Goal: Task Accomplishment & Management: Manage account settings

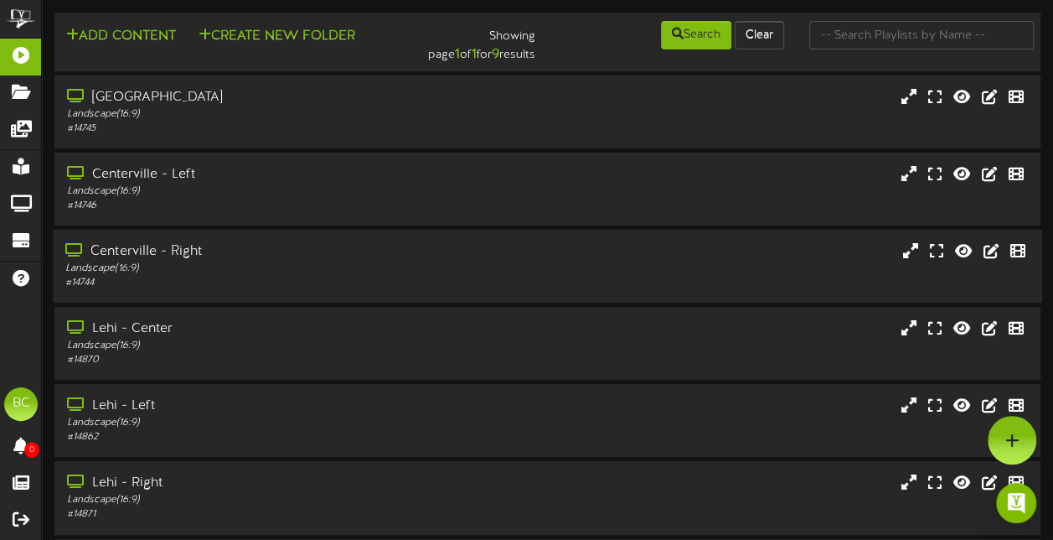
click at [240, 278] on div "# 14744" at bounding box center [258, 283] width 387 height 14
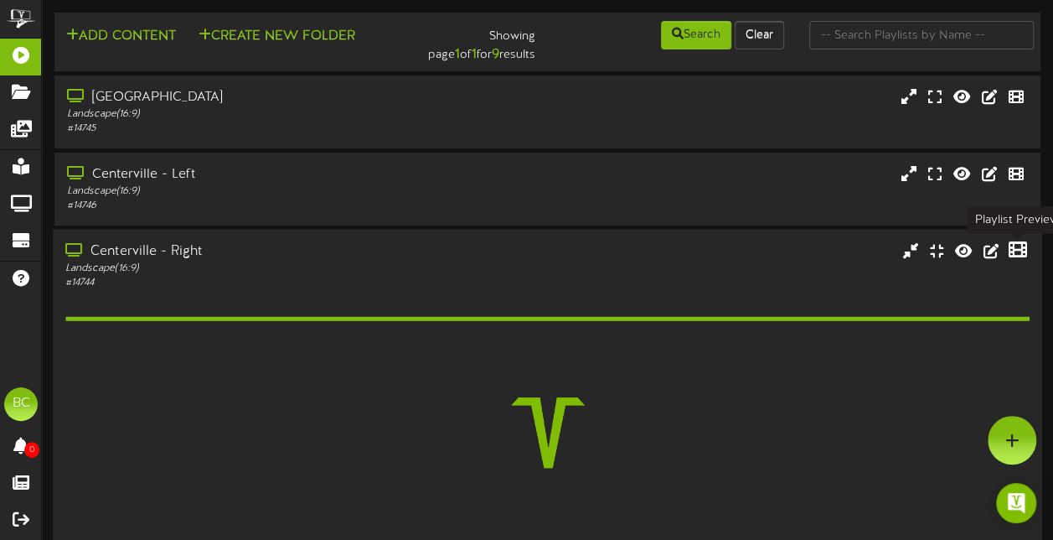
click at [1024, 257] on icon at bounding box center [1018, 249] width 18 height 18
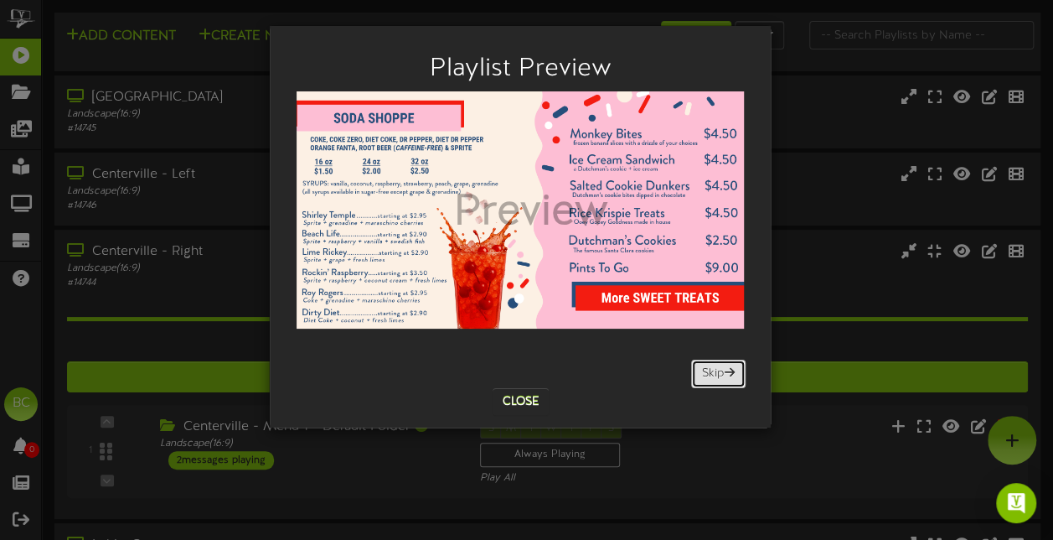
click at [718, 364] on button "Skip" at bounding box center [718, 373] width 54 height 28
click at [711, 377] on button "Skip" at bounding box center [718, 373] width 54 height 28
click at [704, 372] on button "Skip" at bounding box center [718, 373] width 54 height 28
click at [700, 374] on button "Skip" at bounding box center [718, 373] width 54 height 28
click at [524, 392] on button "Close" at bounding box center [521, 401] width 56 height 27
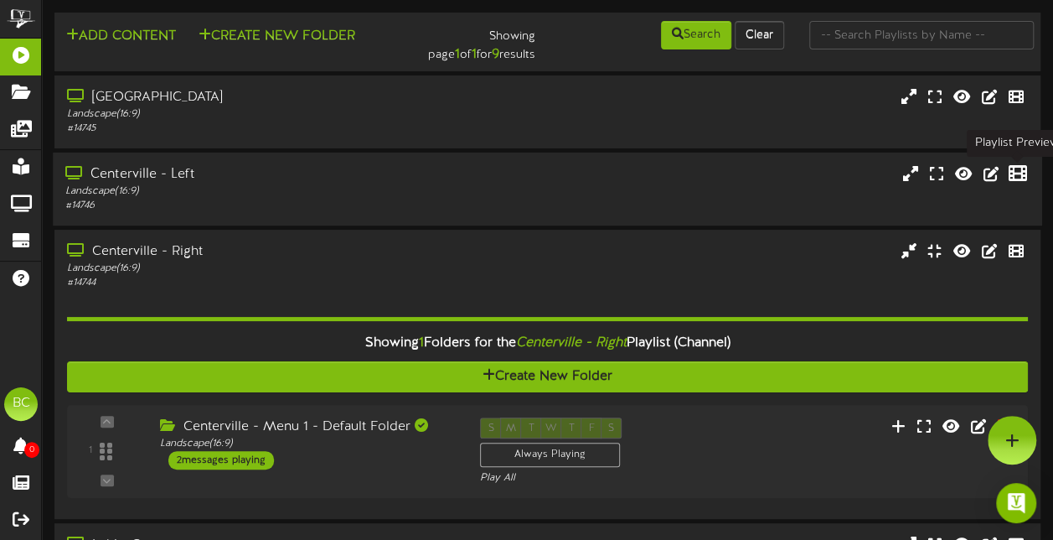
click at [1020, 172] on icon at bounding box center [1018, 173] width 18 height 18
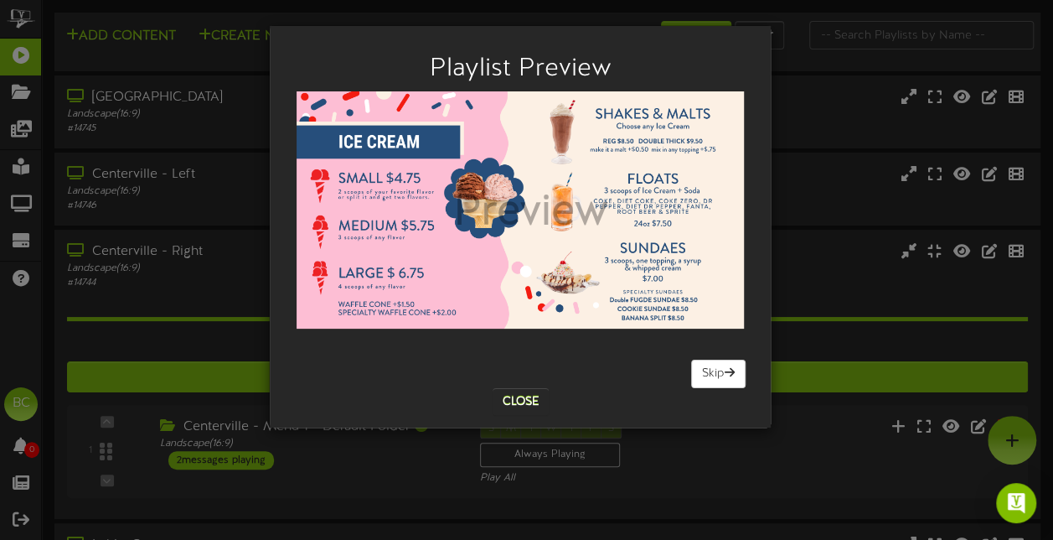
click at [808, 250] on div "Playlist Preview [GEOGRAPHIC_DATA] Skip Close" at bounding box center [526, 270] width 1053 height 540
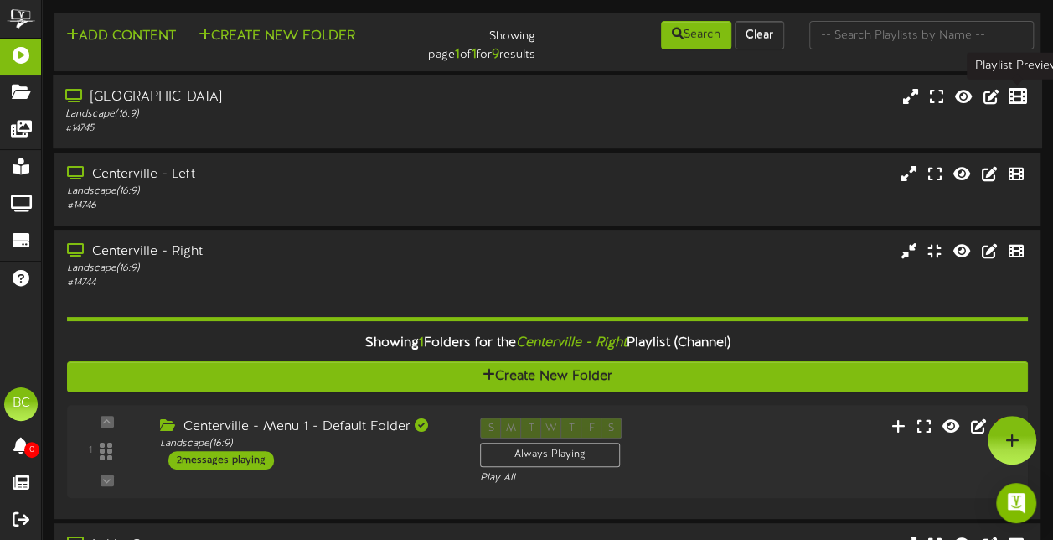
click at [1019, 97] on icon at bounding box center [1018, 95] width 18 height 18
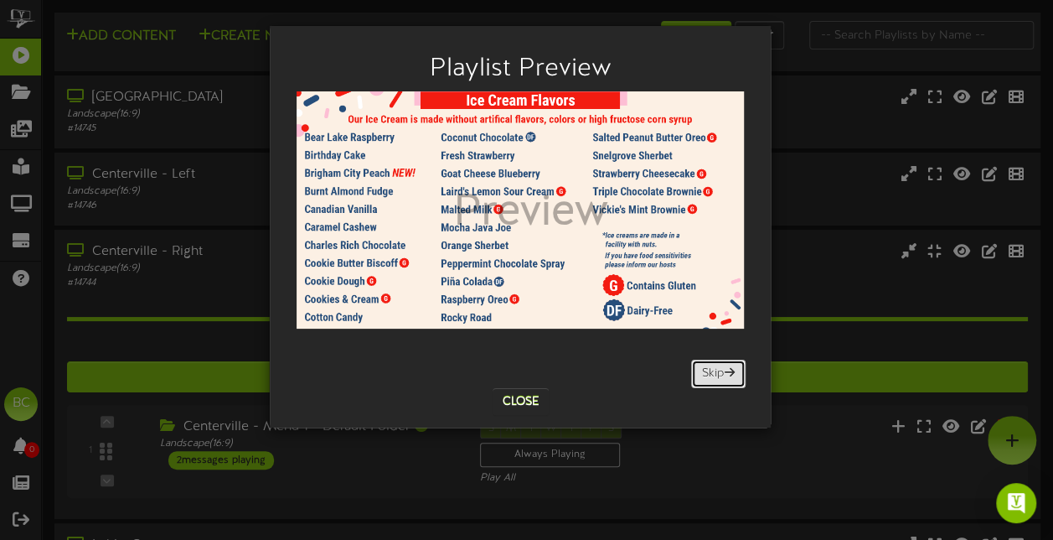
click at [718, 379] on button "Skip" at bounding box center [718, 373] width 54 height 28
click at [710, 364] on button "Skip" at bounding box center [718, 373] width 54 height 28
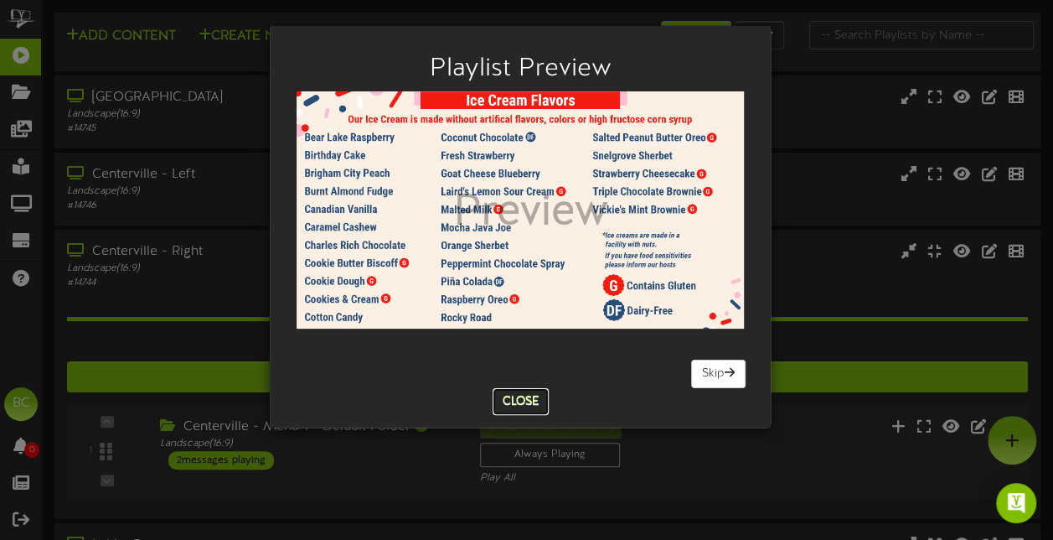
click at [533, 402] on button "Close" at bounding box center [521, 401] width 56 height 27
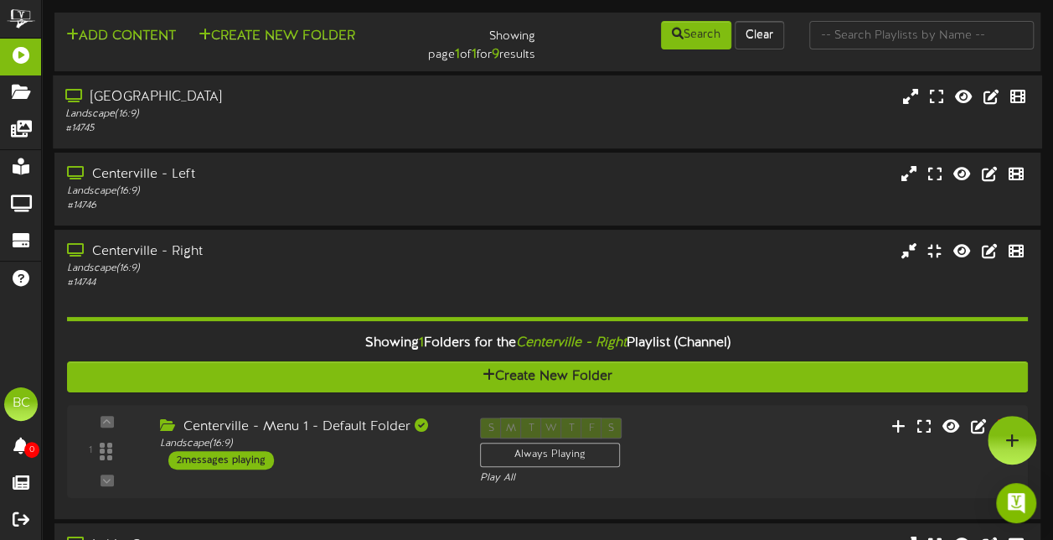
click at [291, 102] on div "[GEOGRAPHIC_DATA]" at bounding box center [258, 97] width 387 height 19
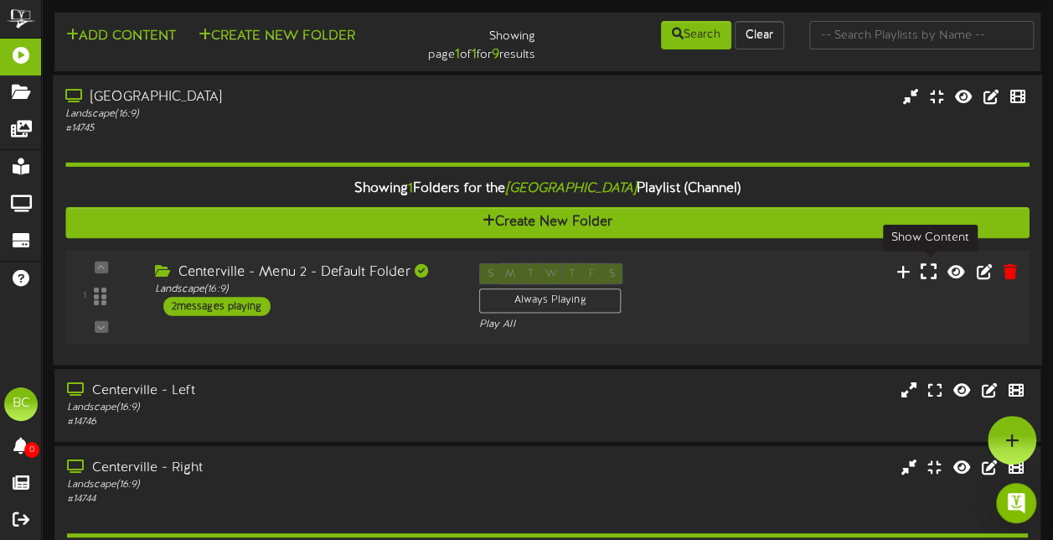
click at [922, 273] on icon at bounding box center [929, 270] width 16 height 18
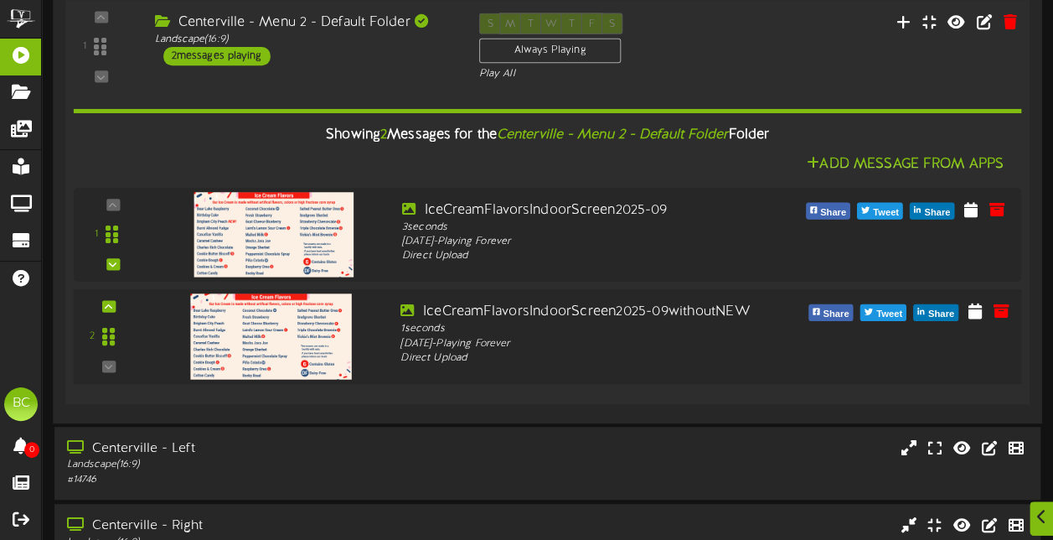
scroll to position [251, 0]
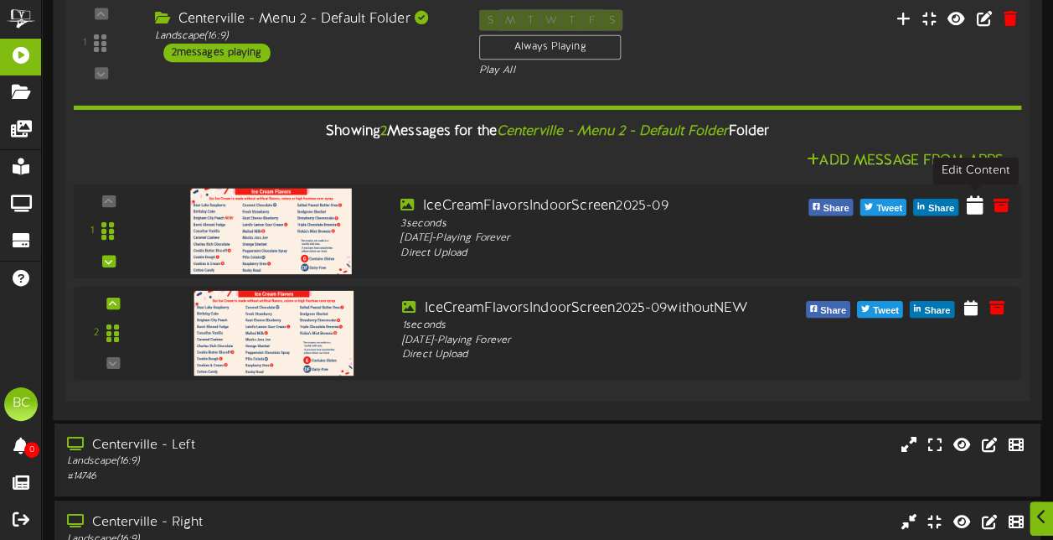
click at [972, 199] on icon at bounding box center [975, 204] width 17 height 18
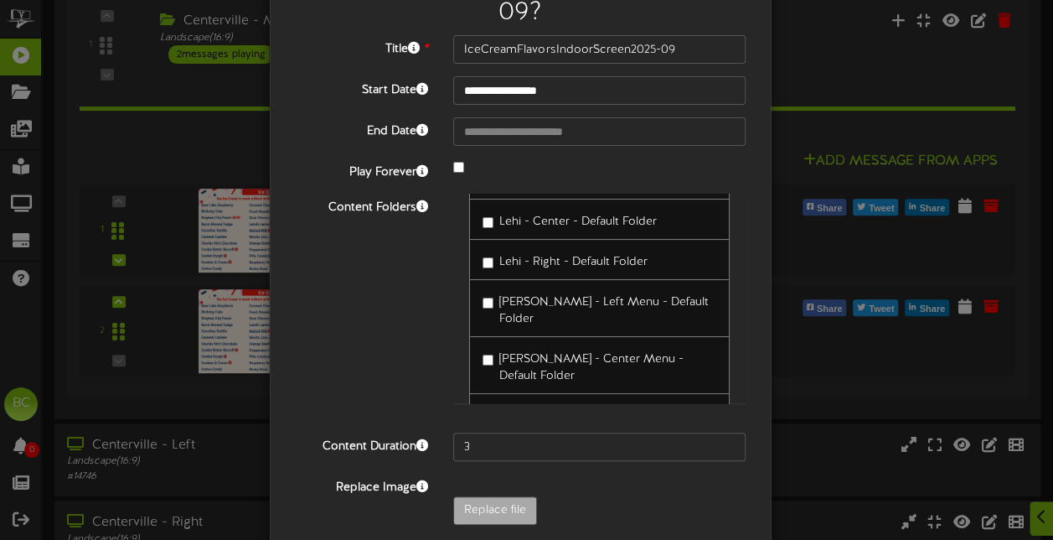
scroll to position [179, 0]
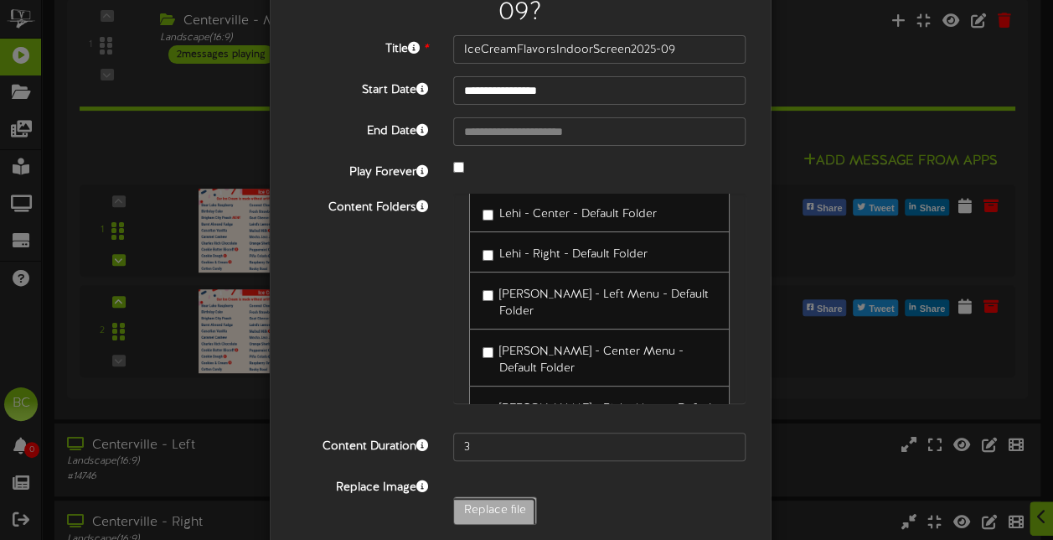
click at [811, 59] on div "**********" at bounding box center [526, 270] width 1053 height 540
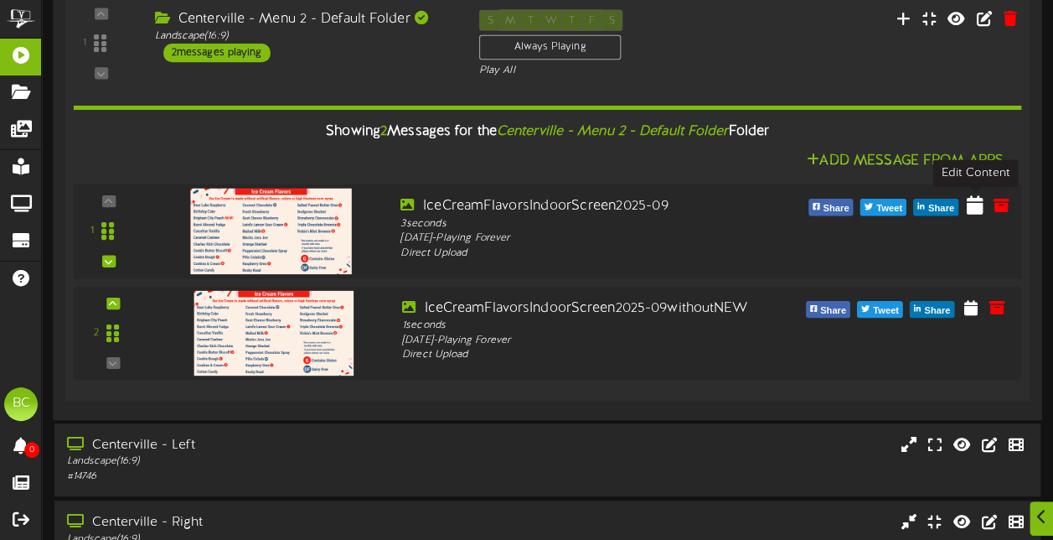
click at [973, 202] on icon at bounding box center [975, 204] width 17 height 18
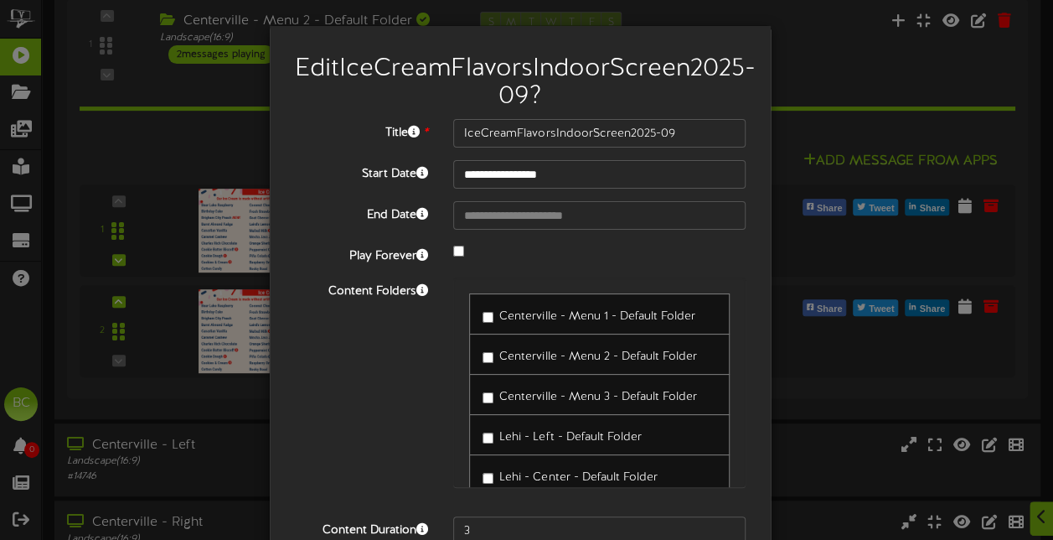
type input "**********"
type input "IceCreamFlavorsIndoorScreen2025-09v2"
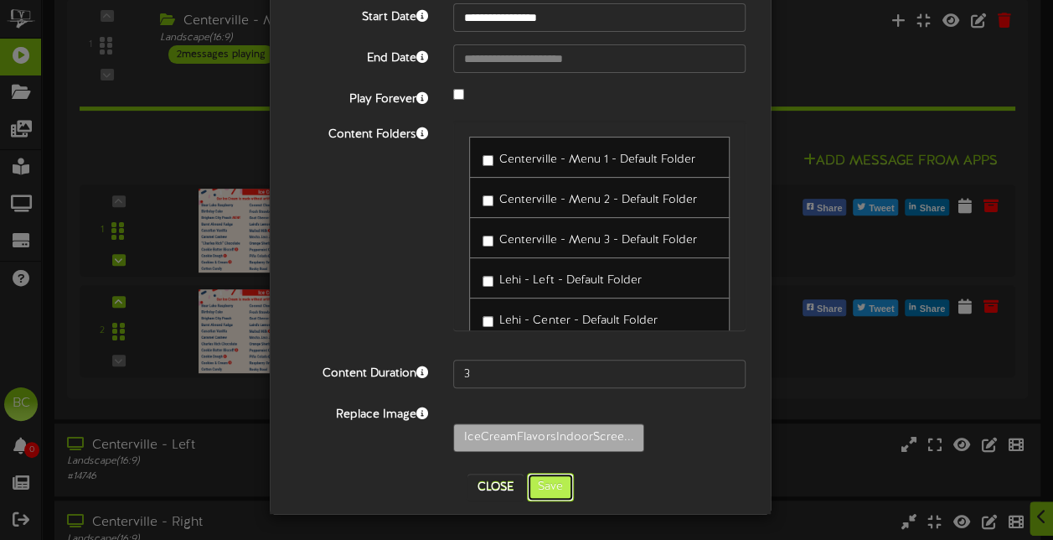
click at [546, 499] on button "Save" at bounding box center [550, 486] width 47 height 28
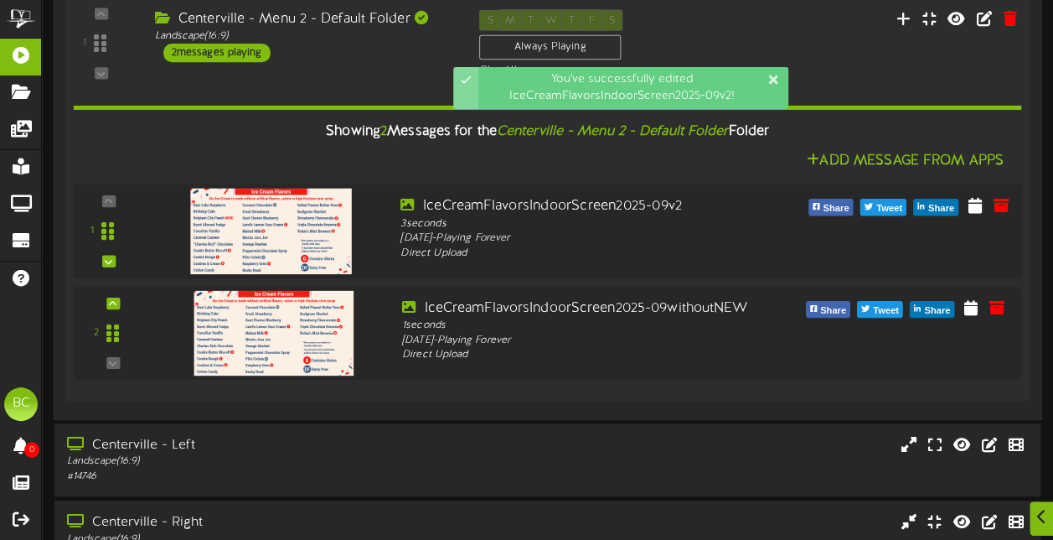
click at [308, 238] on img at bounding box center [271, 230] width 162 height 85
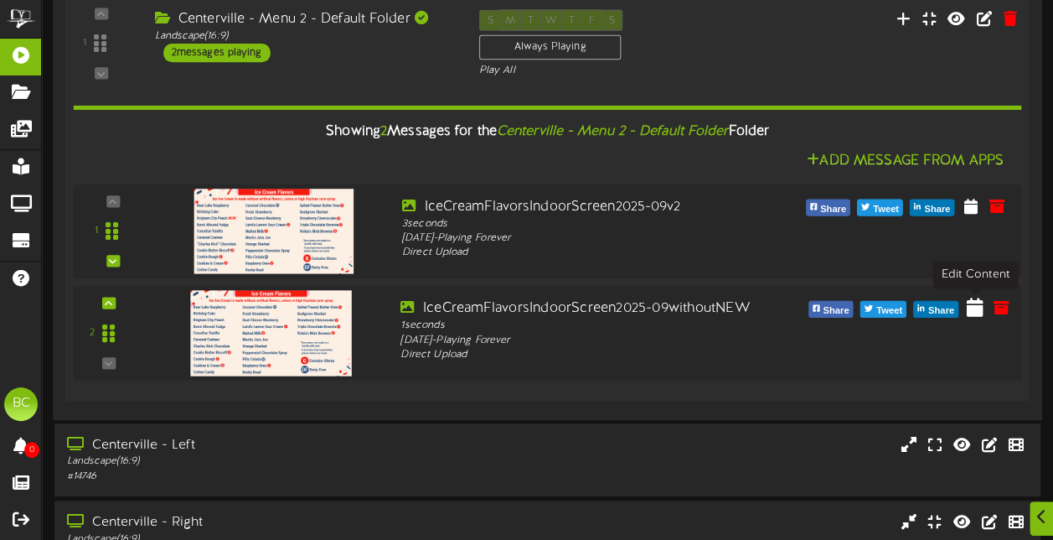
click at [978, 307] on icon at bounding box center [975, 306] width 17 height 18
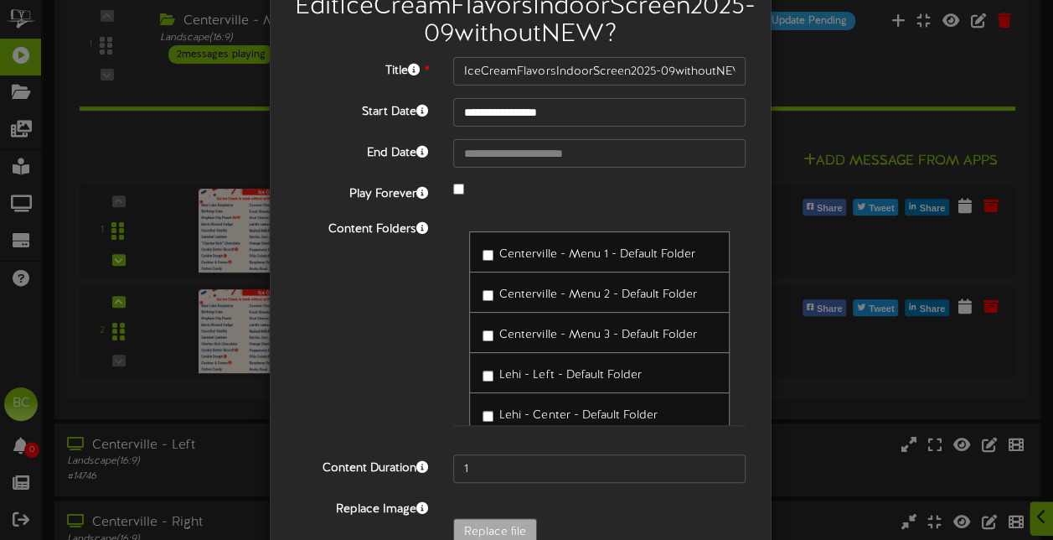
scroll to position [183, 0]
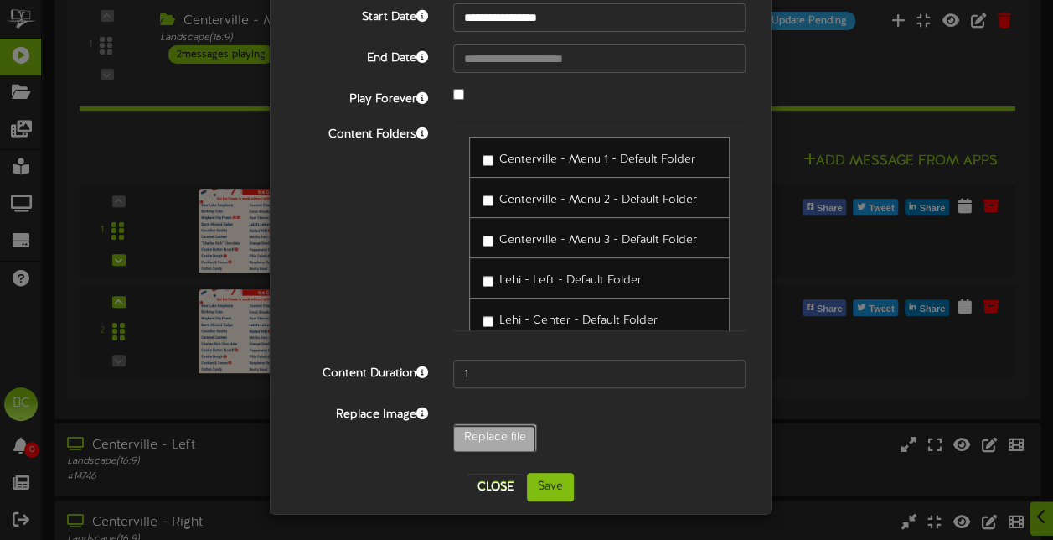
type input "**********"
type input "IceCreamFlavorsIndoorScreen2025-09withoutNEWv2"
click at [557, 489] on button "Save" at bounding box center [550, 486] width 47 height 28
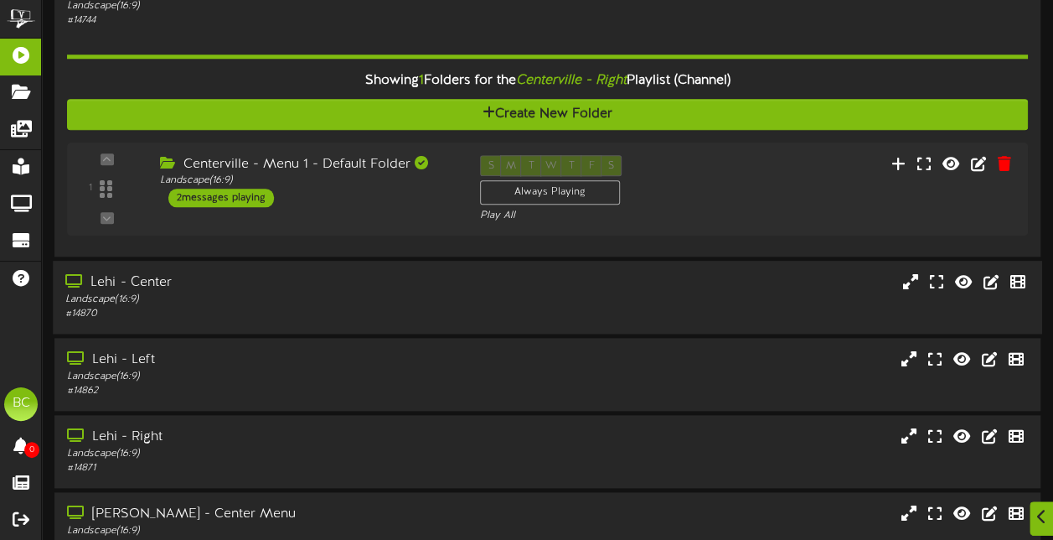
scroll to position [776, 0]
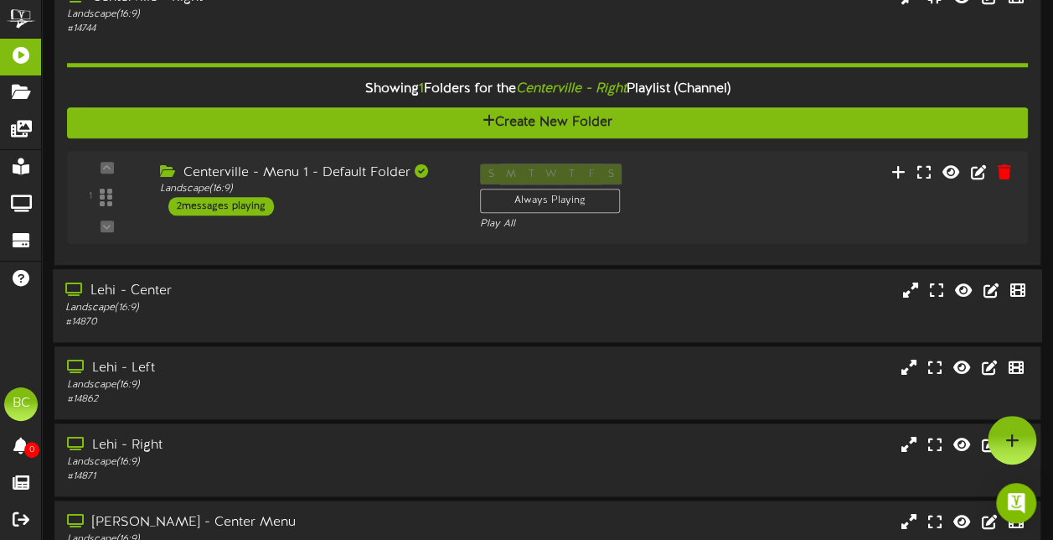
click at [280, 315] on div "# 14870" at bounding box center [258, 322] width 387 height 14
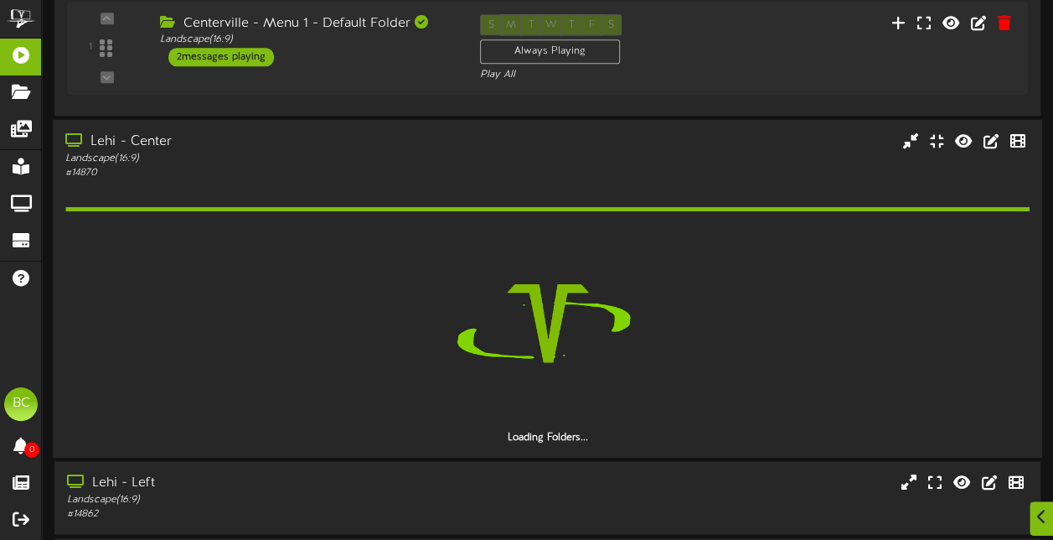
scroll to position [943, 0]
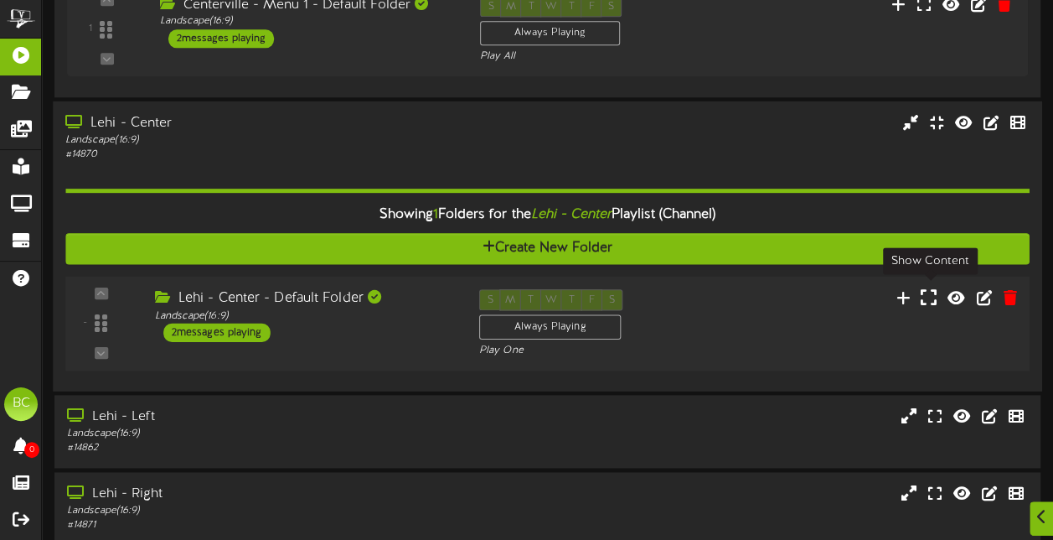
click at [929, 297] on icon at bounding box center [929, 296] width 16 height 18
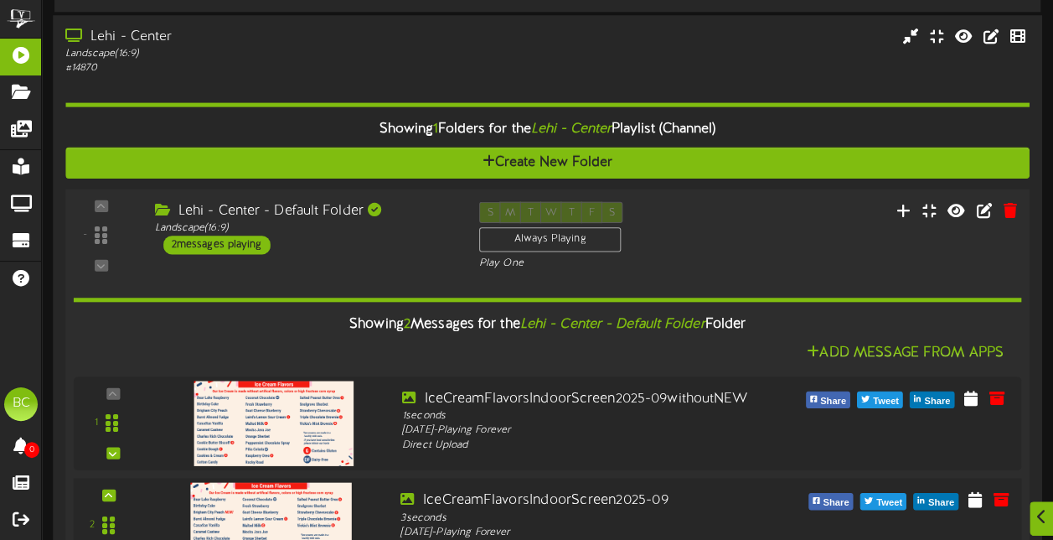
scroll to position [1195, 0]
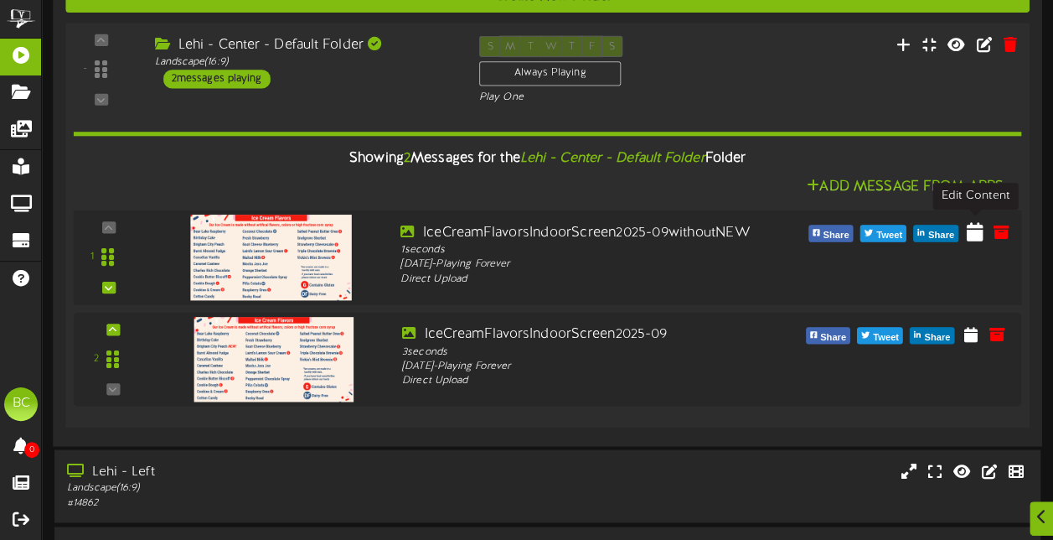
click at [972, 237] on button at bounding box center [975, 233] width 27 height 27
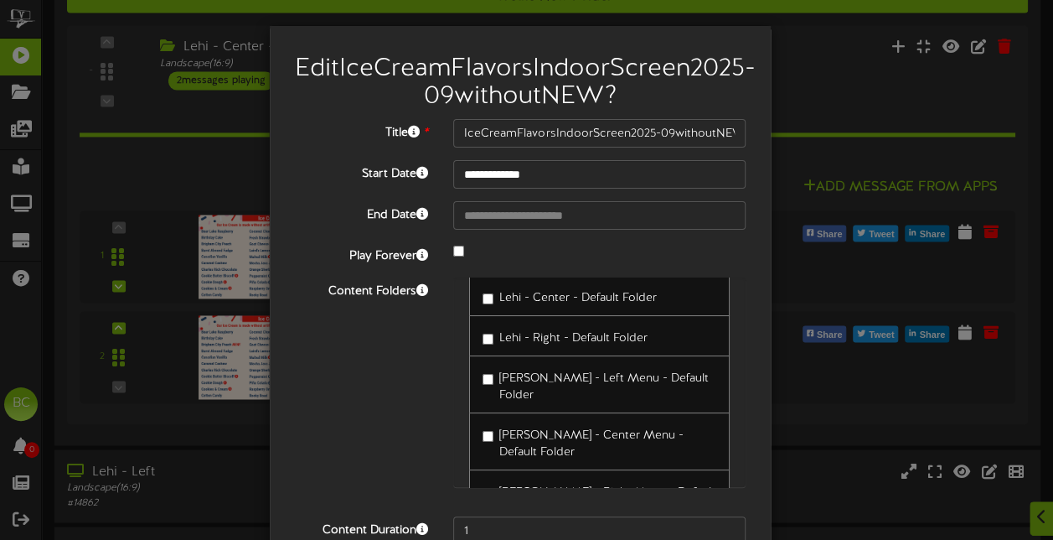
scroll to position [183, 0]
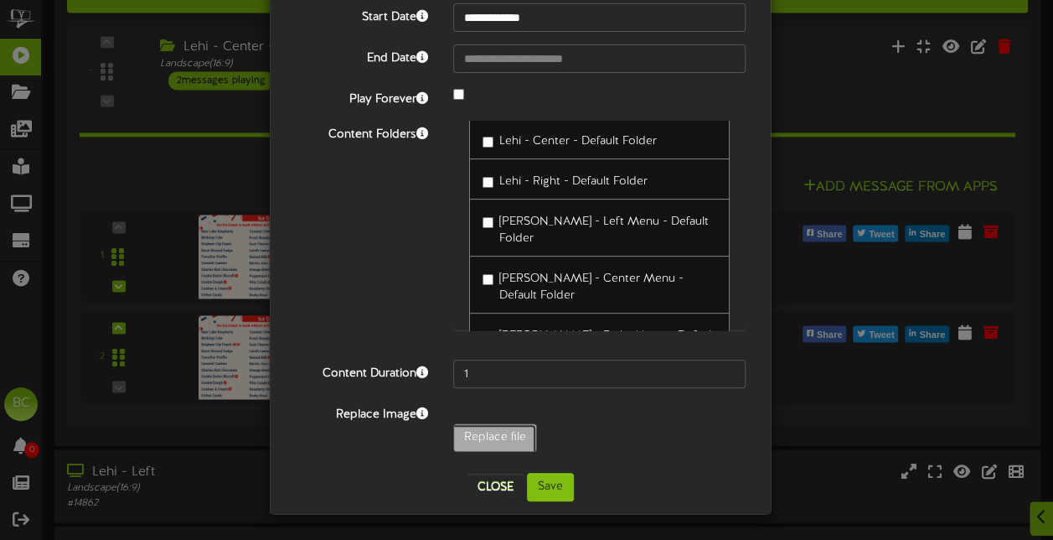
type input "**********"
type input "IceCreamFlavorsIndoorScreen2025-09withoutNEWv2"
click at [538, 488] on button "Save" at bounding box center [550, 486] width 47 height 28
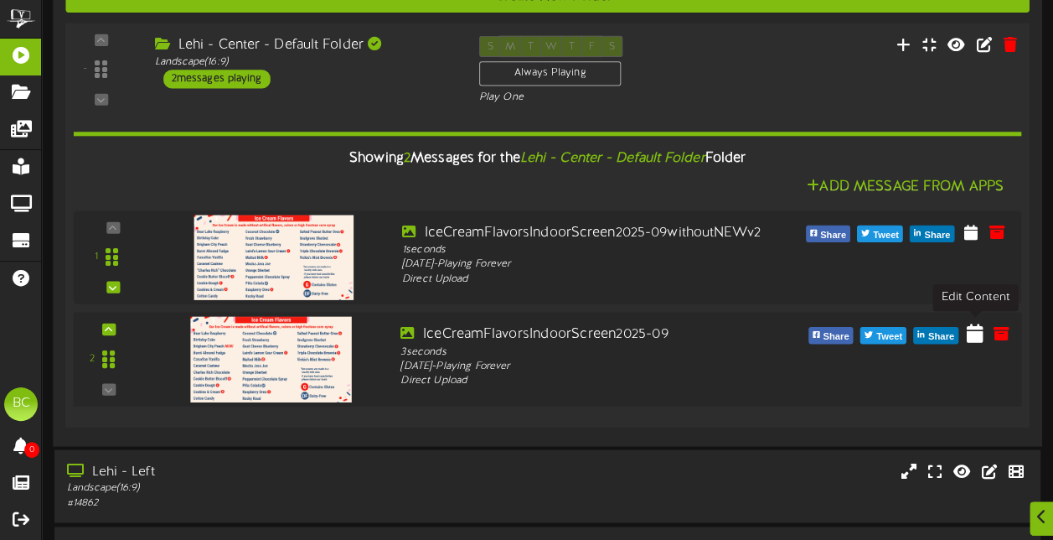
click at [978, 333] on icon at bounding box center [975, 332] width 17 height 18
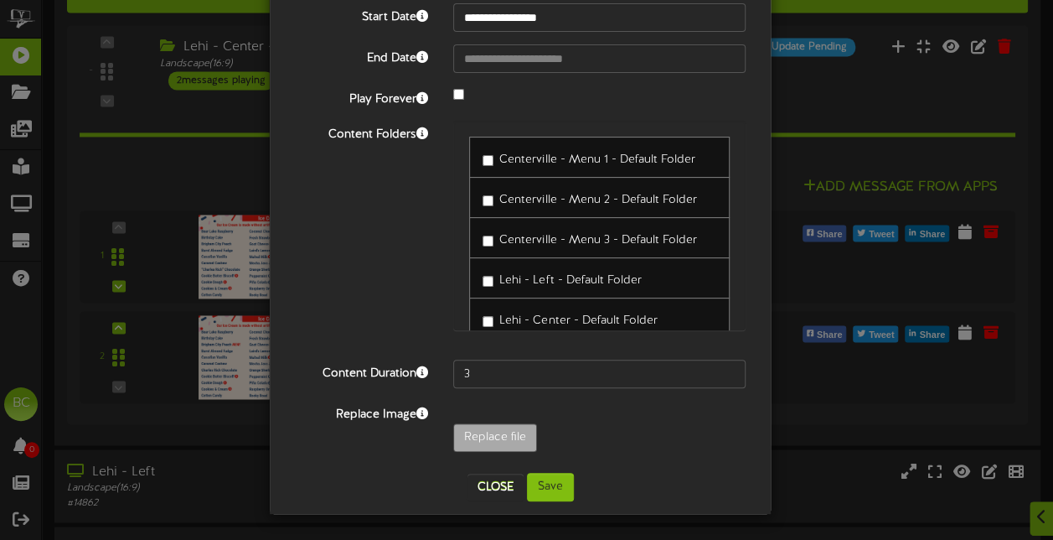
scroll to position [168, 0]
type input "**********"
type input "IceCreamFlavorsIndoorScreen2025-09v2"
click at [543, 501] on button "Save" at bounding box center [550, 486] width 47 height 28
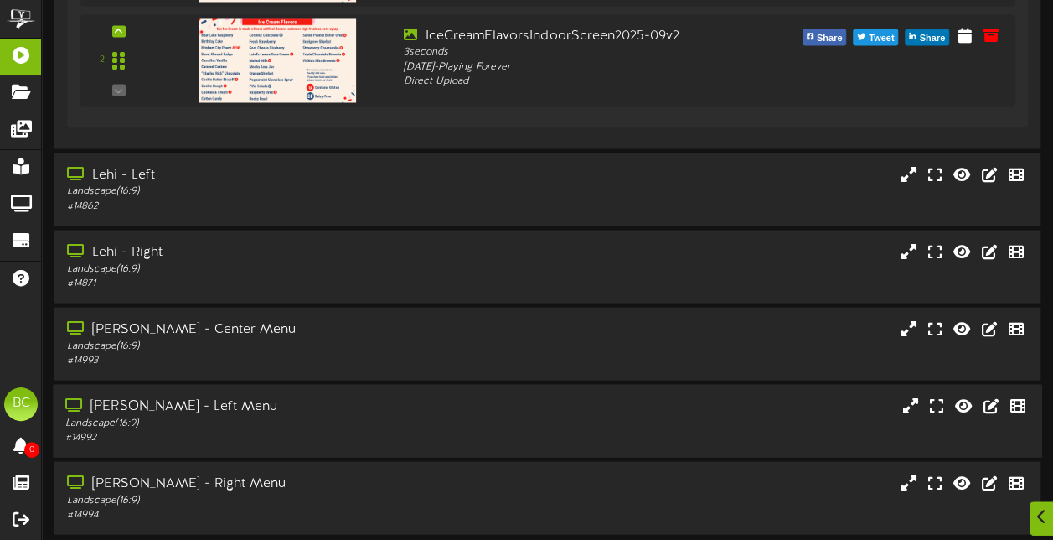
scroll to position [1514, 0]
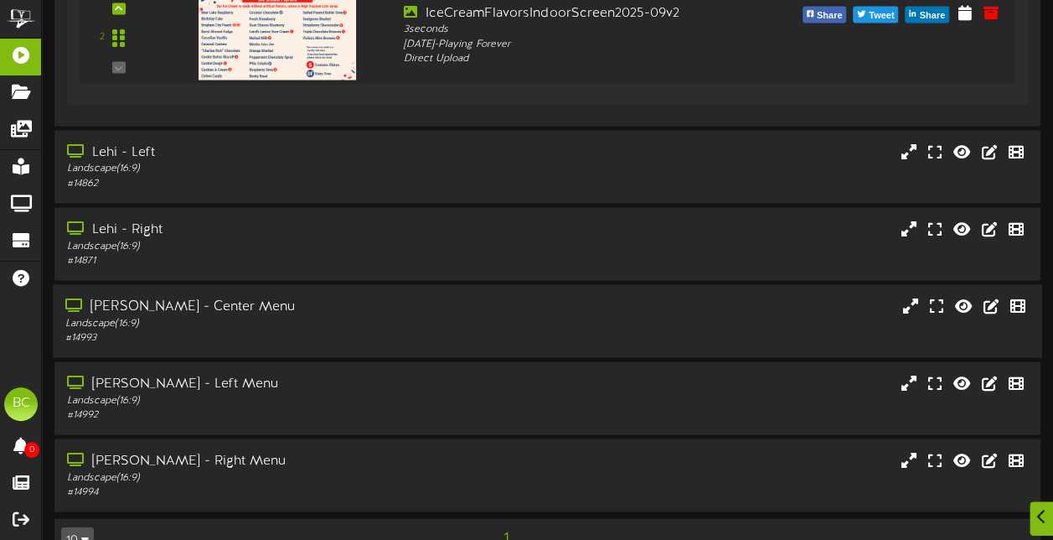
click at [248, 320] on div "Landscape ( 16:9 )" at bounding box center [258, 323] width 387 height 14
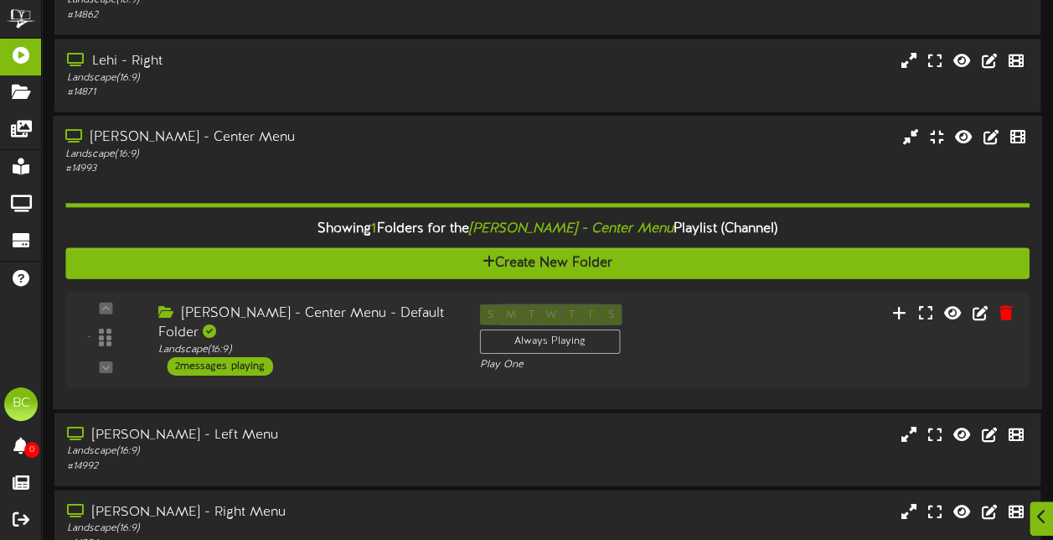
scroll to position [1762, 0]
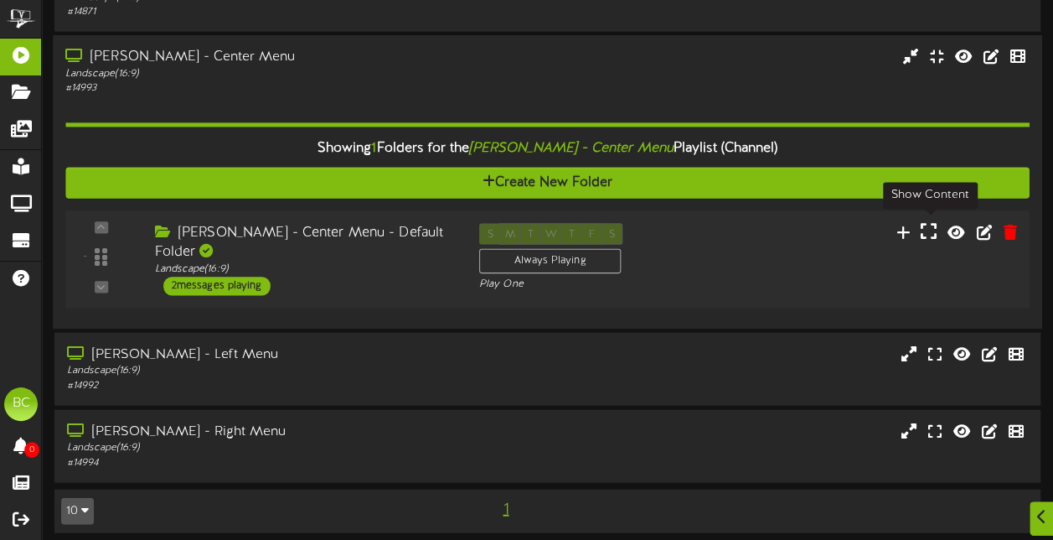
click at [931, 231] on icon at bounding box center [929, 231] width 16 height 18
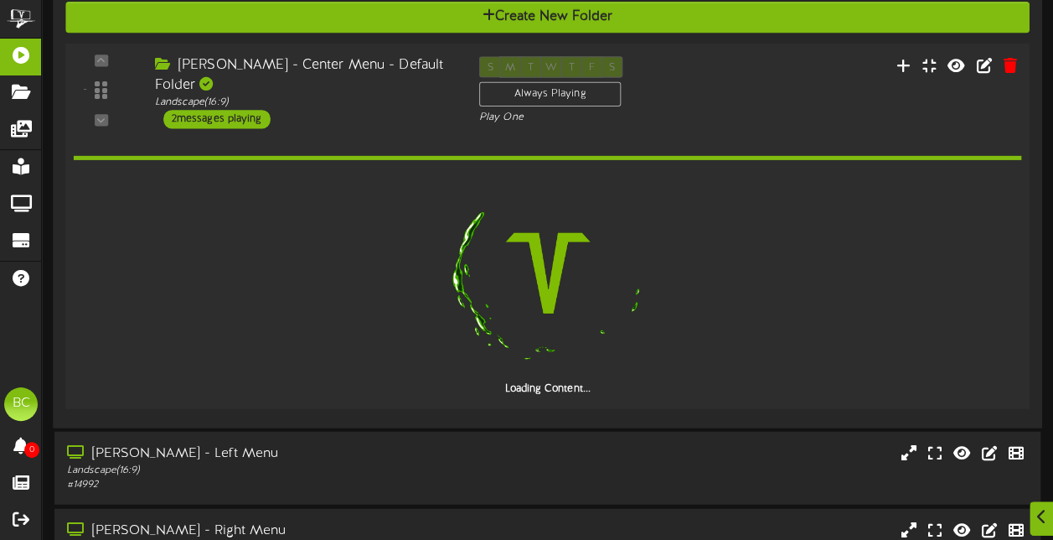
scroll to position [1929, 0]
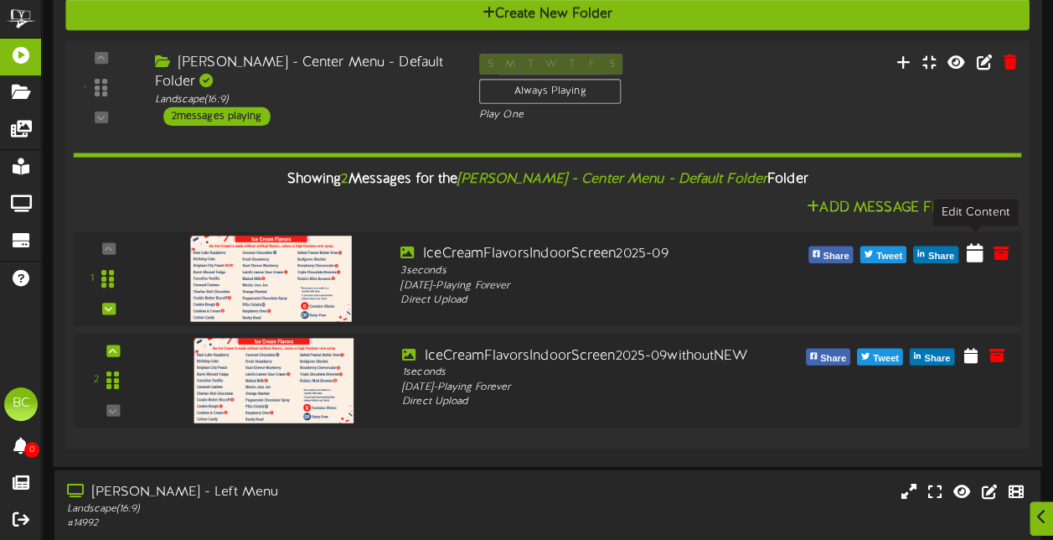
click at [977, 243] on icon at bounding box center [975, 252] width 17 height 18
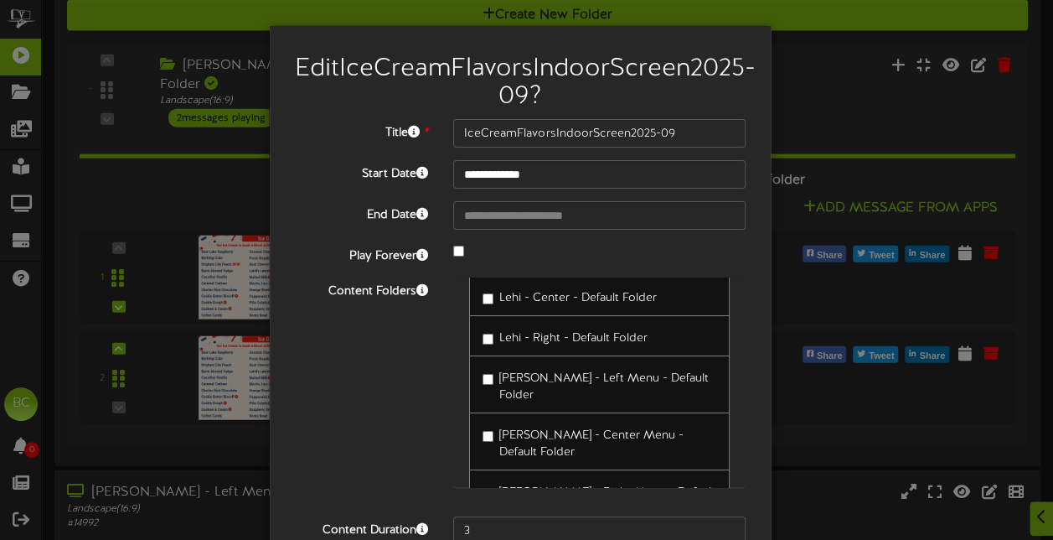
scroll to position [168, 0]
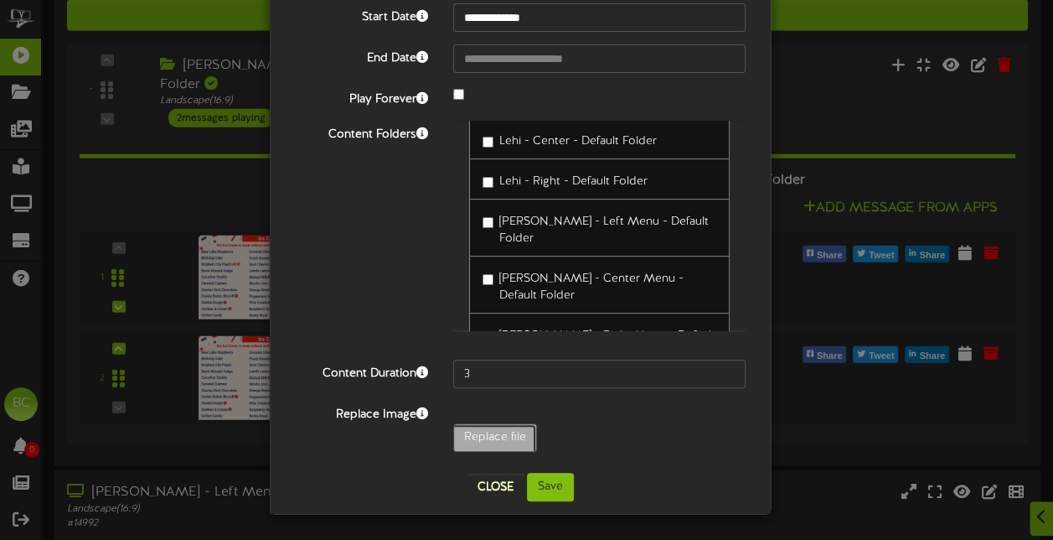
type input "**********"
type input "IceCreamFlavorsIndoorScreen2025-09v2"
click at [545, 501] on button "Save" at bounding box center [550, 486] width 47 height 28
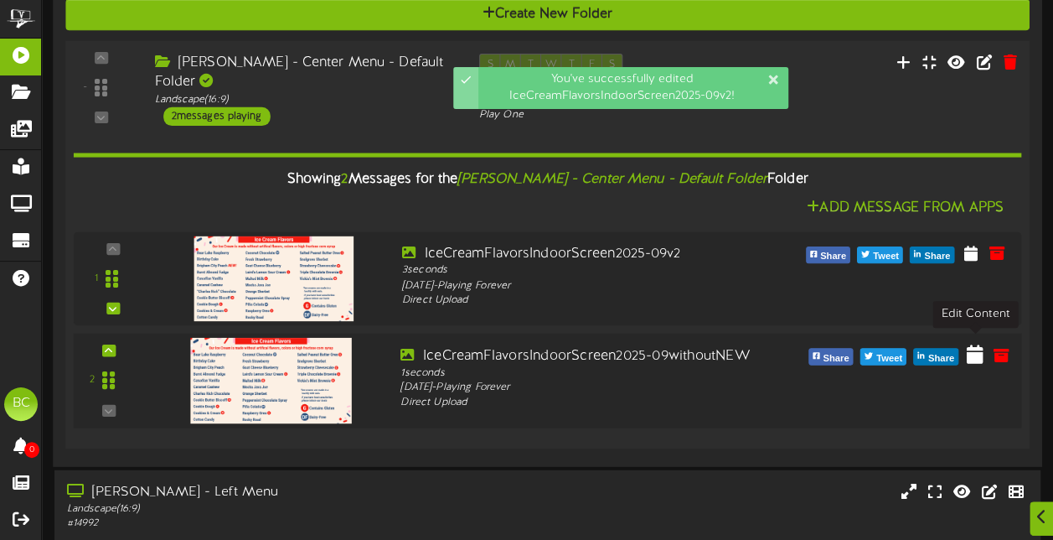
click at [980, 344] on icon at bounding box center [975, 353] width 17 height 18
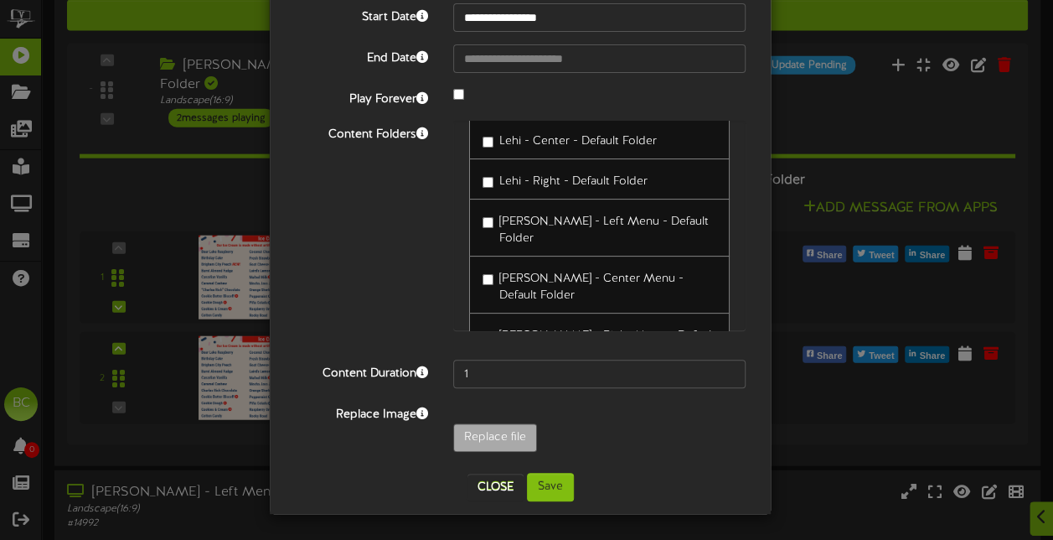
scroll to position [183, 0]
type input "**********"
type input "IceCreamFlavorsIndoorScreen2025-09withoutNEWv2"
click at [548, 490] on button "Save" at bounding box center [550, 486] width 47 height 28
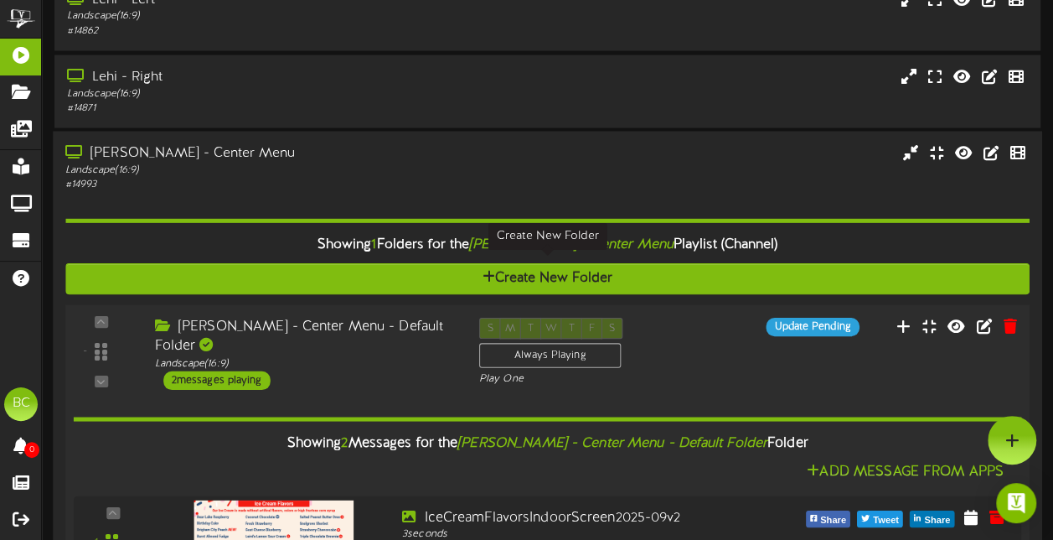
scroll to position [1636, 0]
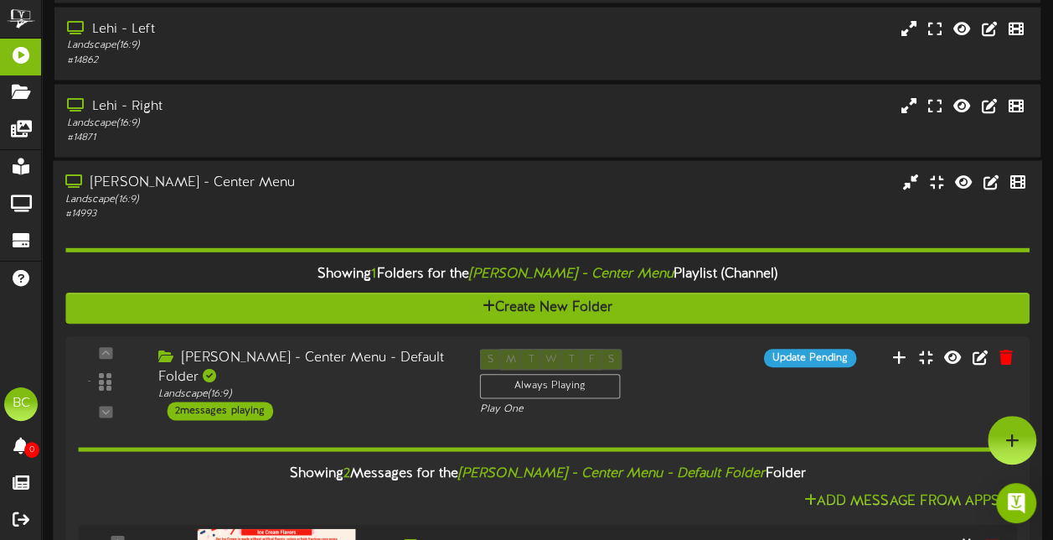
click at [180, 199] on div "Landscape ( 16:9 )" at bounding box center [258, 200] width 387 height 14
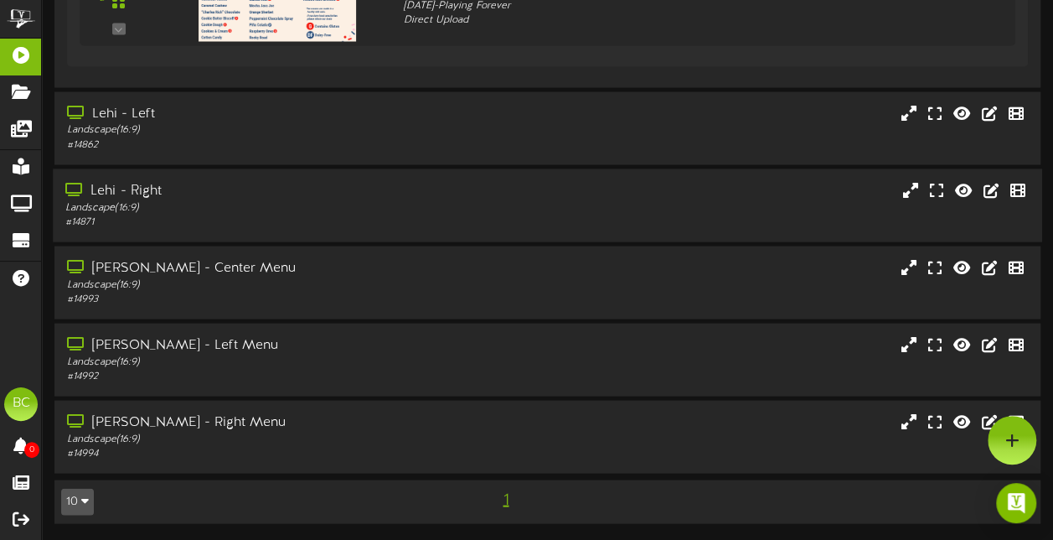
scroll to position [1547, 0]
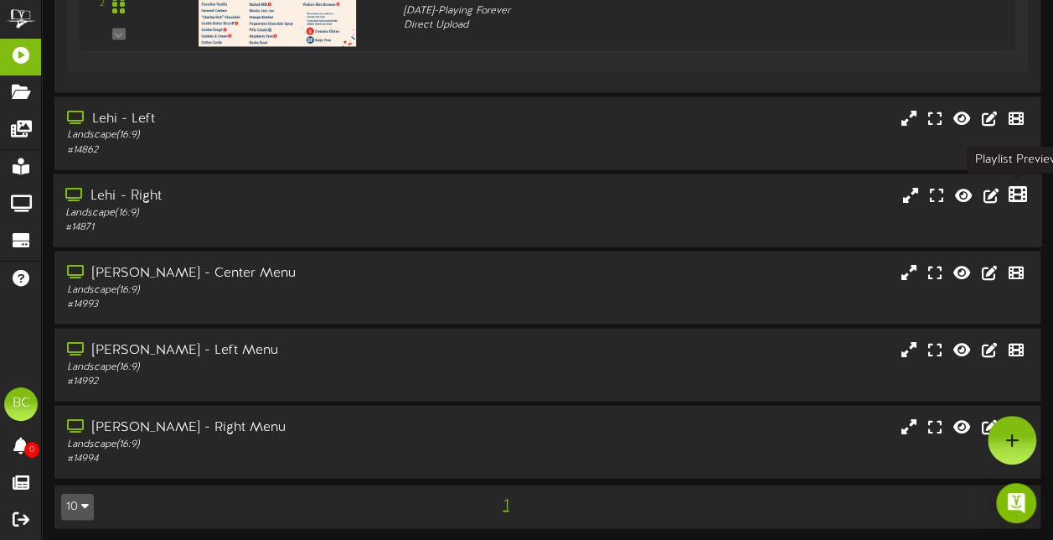
click at [1015, 191] on icon at bounding box center [1018, 193] width 18 height 18
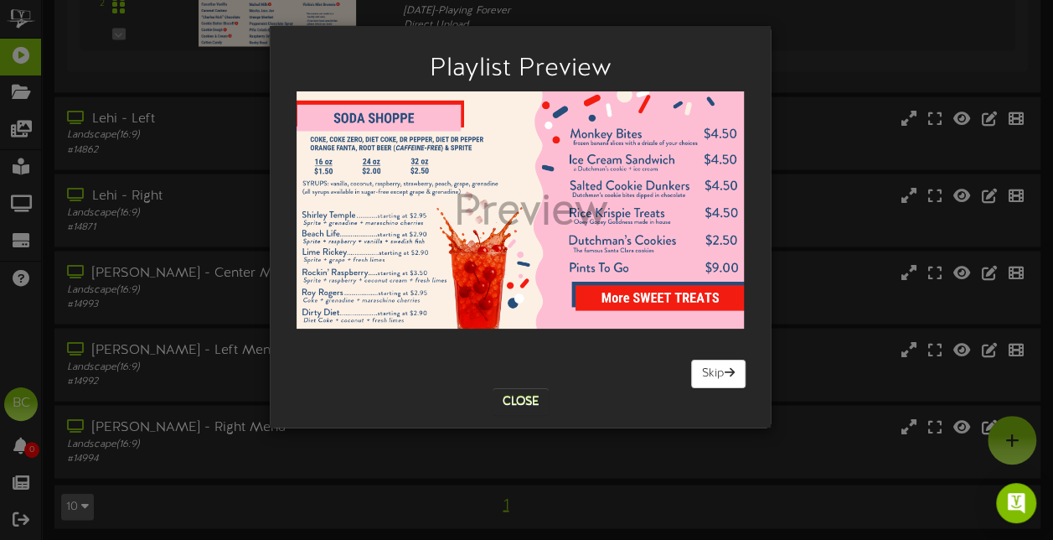
click at [793, 271] on div "Playlist Preview [GEOGRAPHIC_DATA] Skip Close" at bounding box center [526, 270] width 1053 height 540
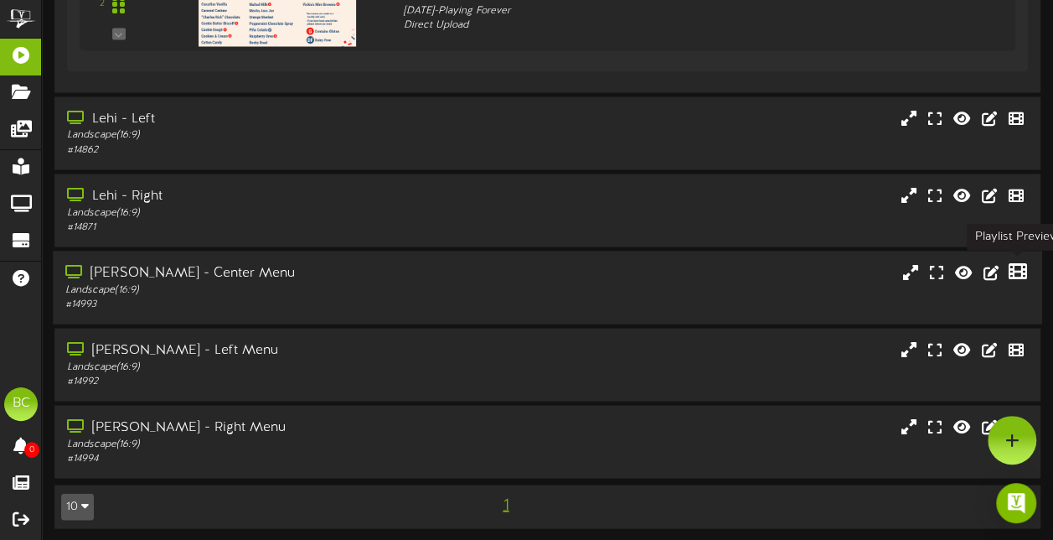
click at [1023, 267] on icon at bounding box center [1018, 270] width 18 height 18
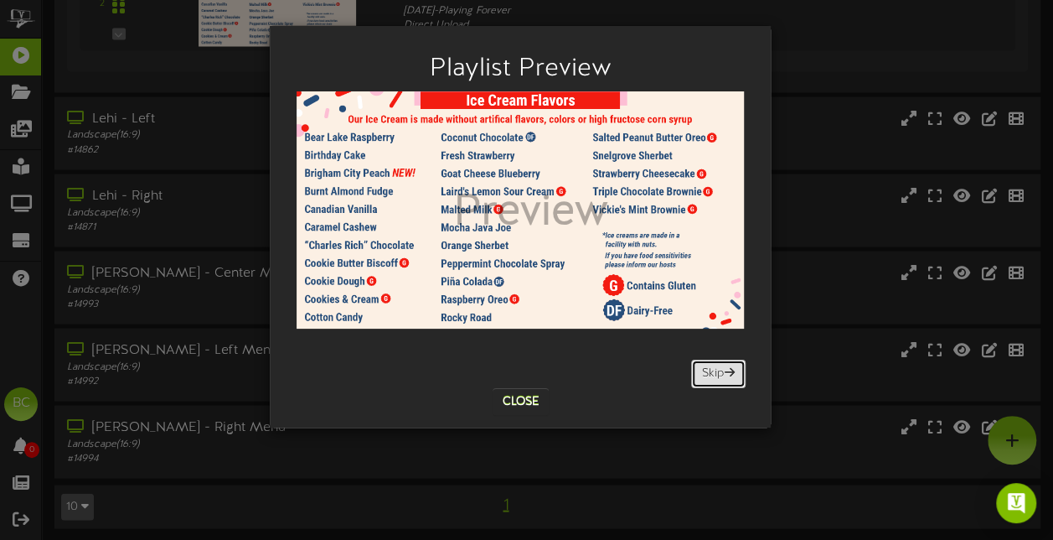
click at [717, 378] on button "Skip" at bounding box center [718, 373] width 54 height 28
click at [800, 291] on div "Playlist Preview [GEOGRAPHIC_DATA] Skip Close" at bounding box center [526, 270] width 1053 height 540
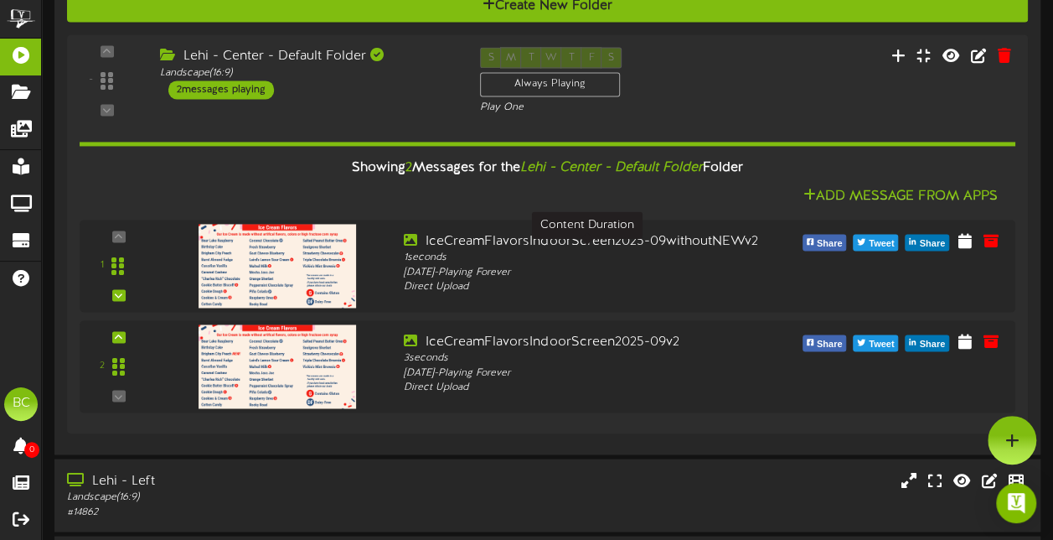
scroll to position [1019, 0]
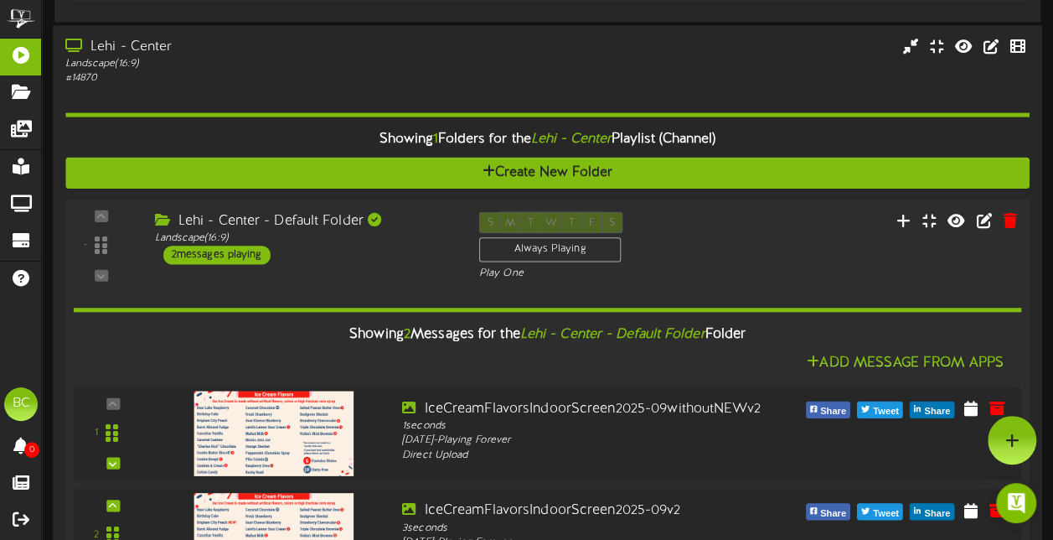
click at [427, 219] on div "Lehi - Center - Default Folder" at bounding box center [304, 220] width 299 height 19
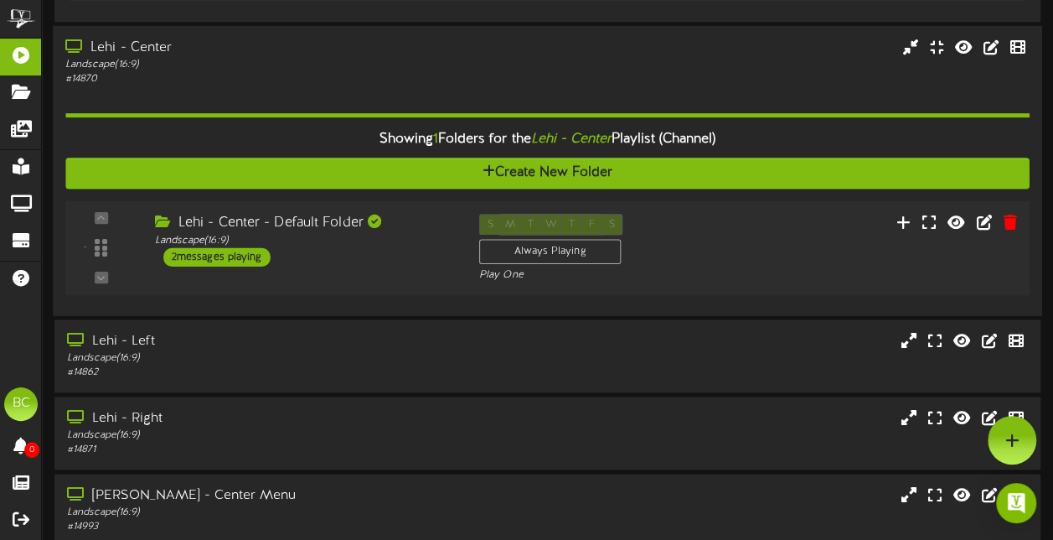
scroll to position [935, 0]
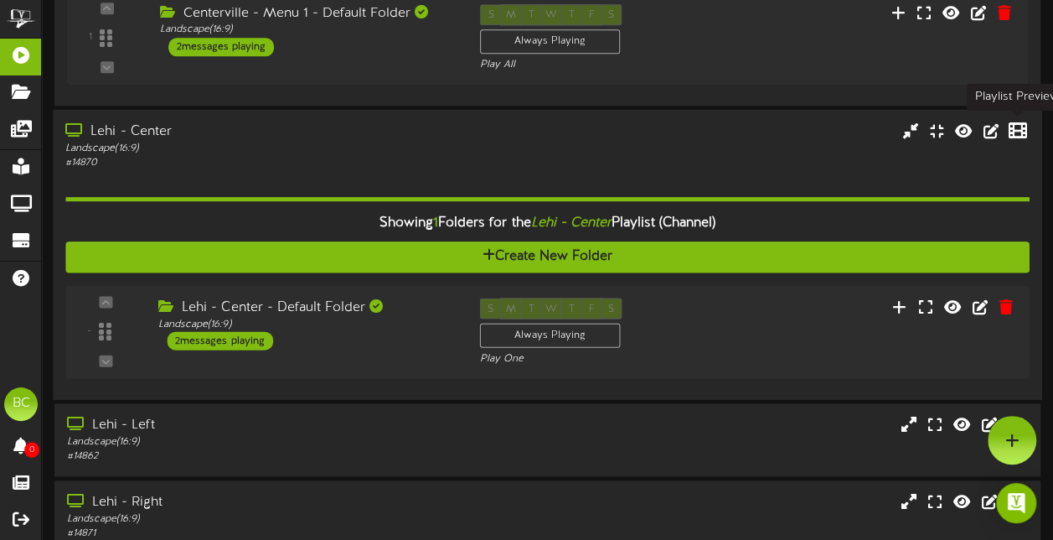
click at [1014, 134] on icon at bounding box center [1018, 130] width 18 height 18
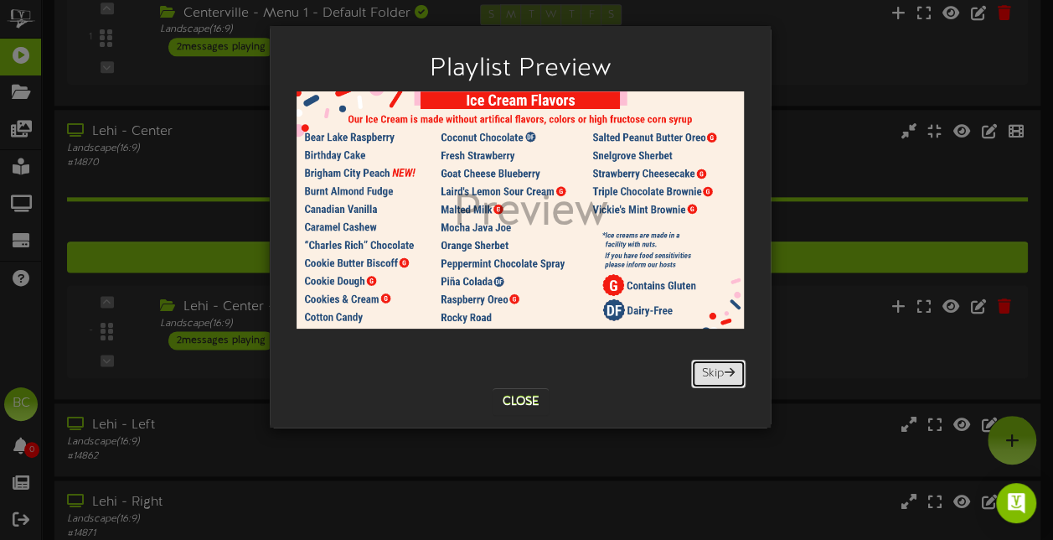
click at [706, 372] on button "Skip" at bounding box center [718, 373] width 54 height 28
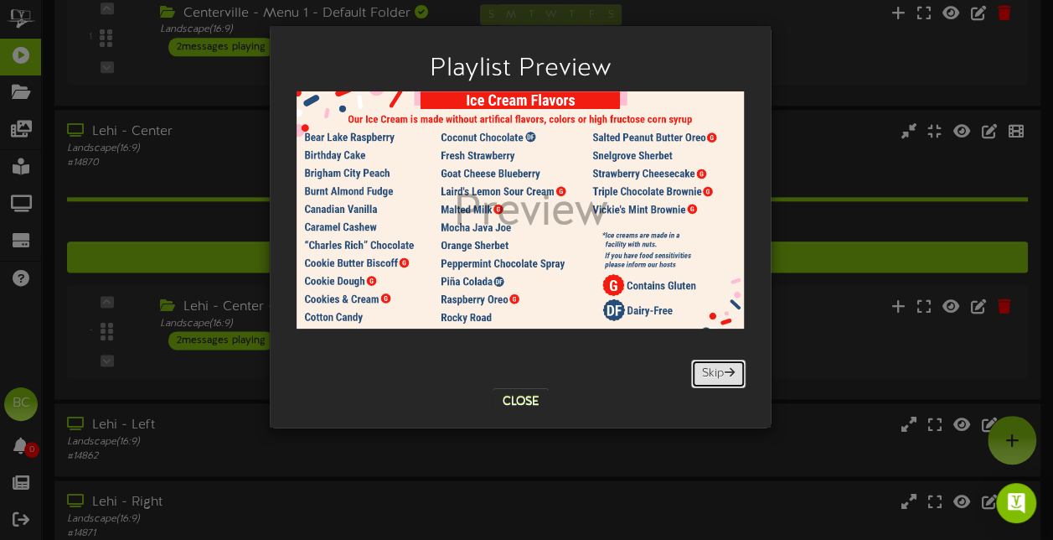
click at [706, 372] on button "Skip" at bounding box center [718, 373] width 54 height 28
click at [816, 176] on div "Playlist Preview [GEOGRAPHIC_DATA] Skip Close" at bounding box center [526, 270] width 1053 height 540
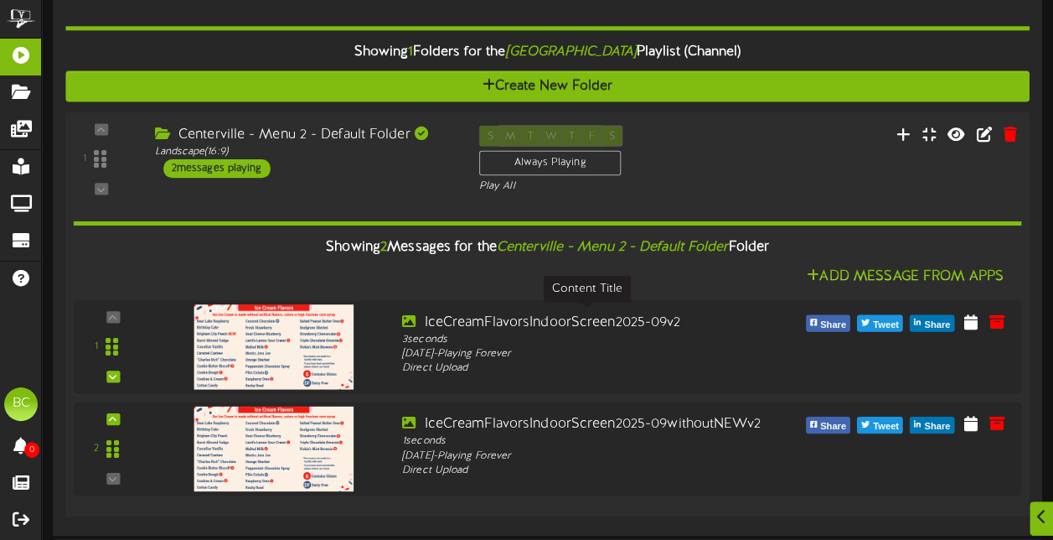
scroll to position [219, 0]
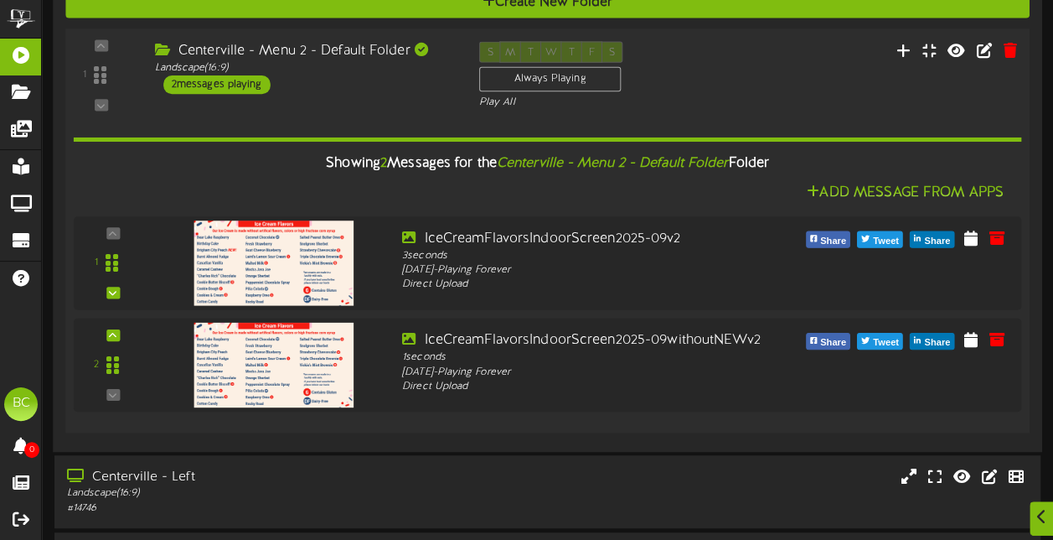
click at [360, 89] on div "Centerville - Menu 2 - Default Folder Landscape ( 16:9 ) 2 messages playing" at bounding box center [304, 67] width 324 height 53
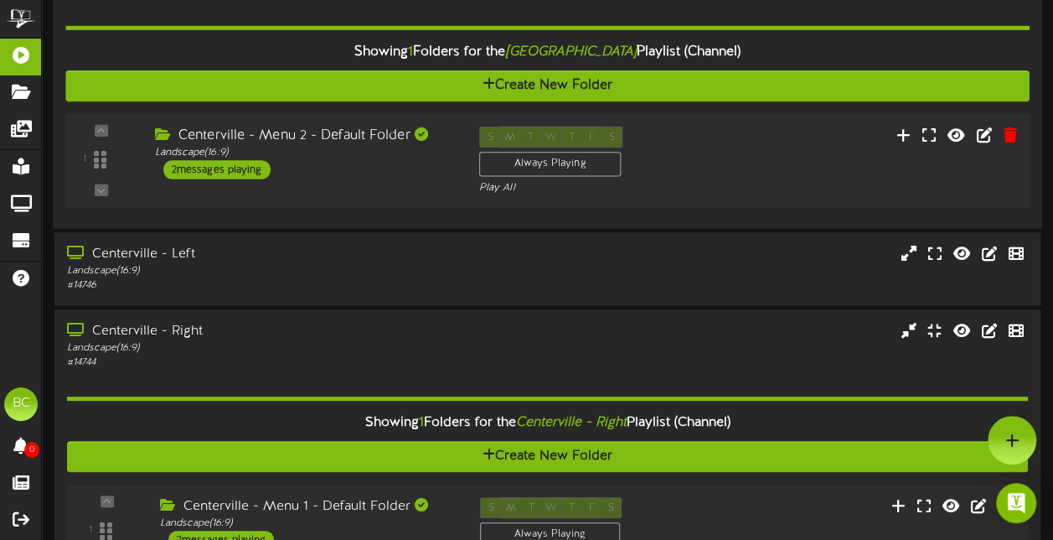
scroll to position [0, 0]
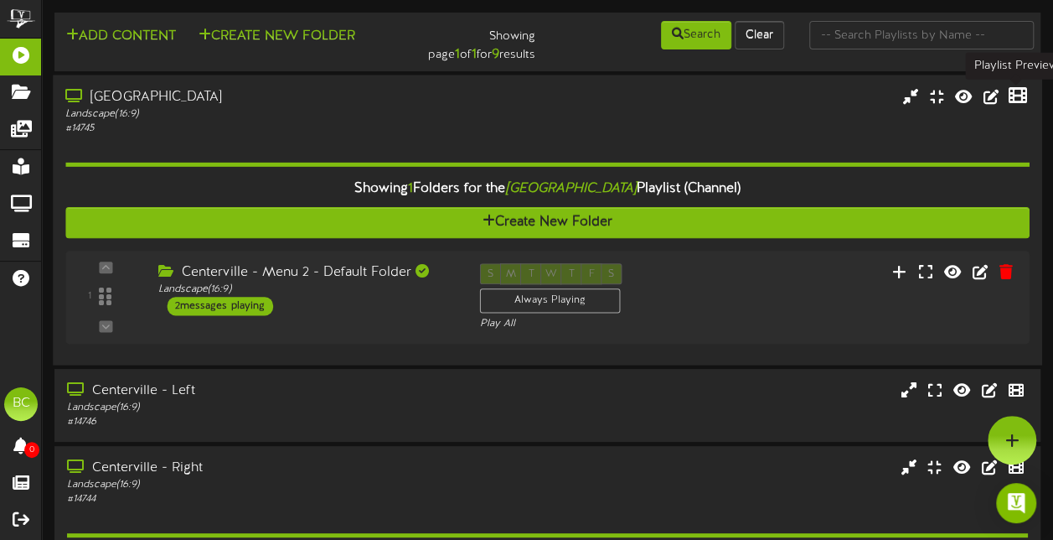
click at [1020, 102] on icon at bounding box center [1018, 95] width 18 height 18
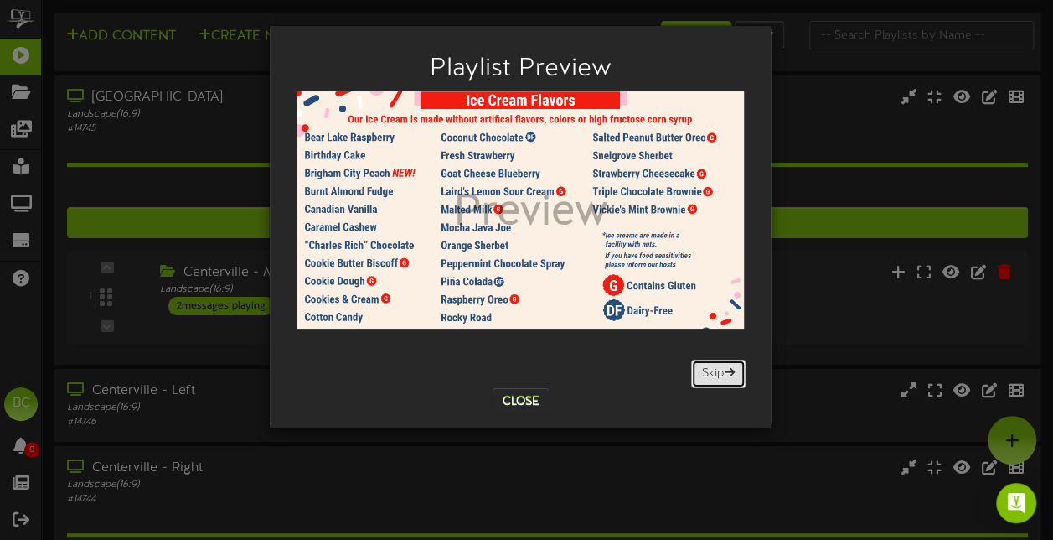
click at [711, 374] on button "Skip" at bounding box center [718, 373] width 54 height 28
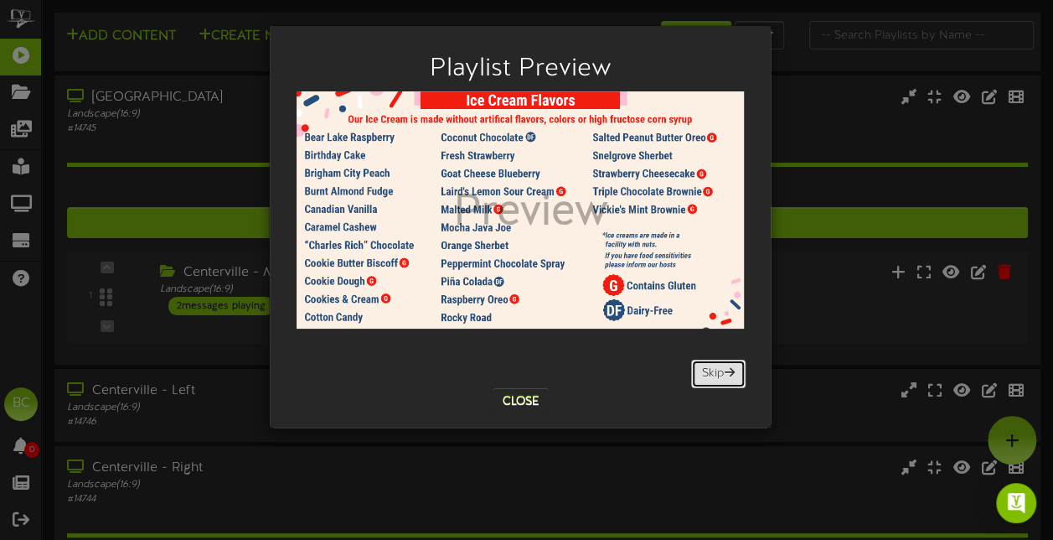
click at [711, 374] on button "Skip" at bounding box center [718, 373] width 54 height 28
click at [524, 398] on button "Close" at bounding box center [521, 401] width 56 height 27
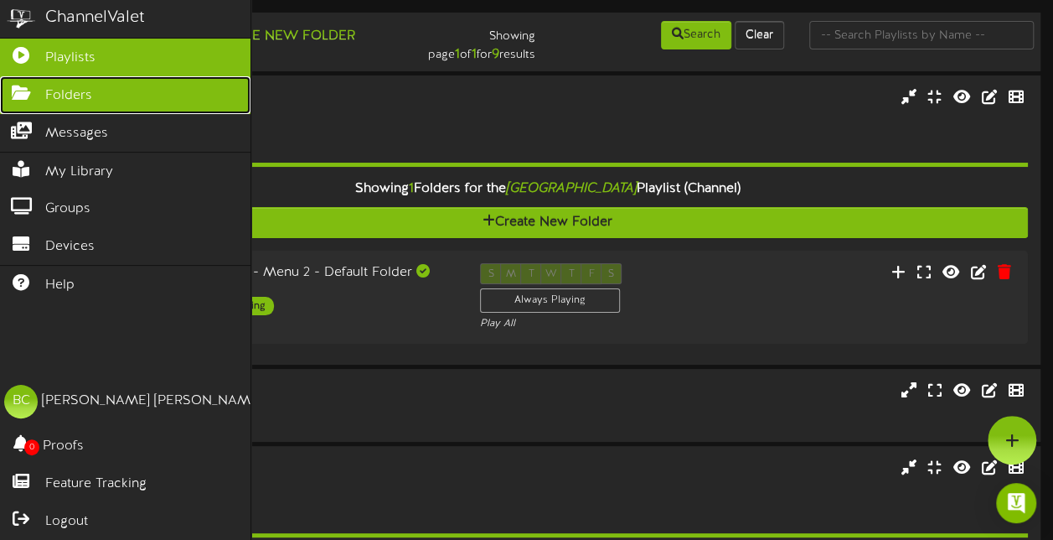
click at [23, 97] on icon at bounding box center [21, 91] width 42 height 13
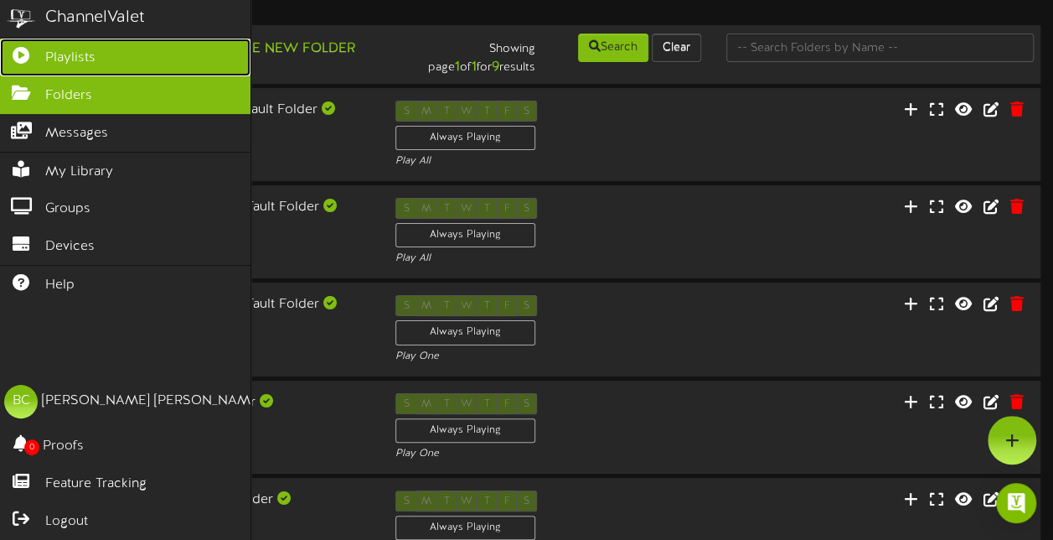
click at [69, 52] on span "Playlists" at bounding box center [70, 58] width 50 height 19
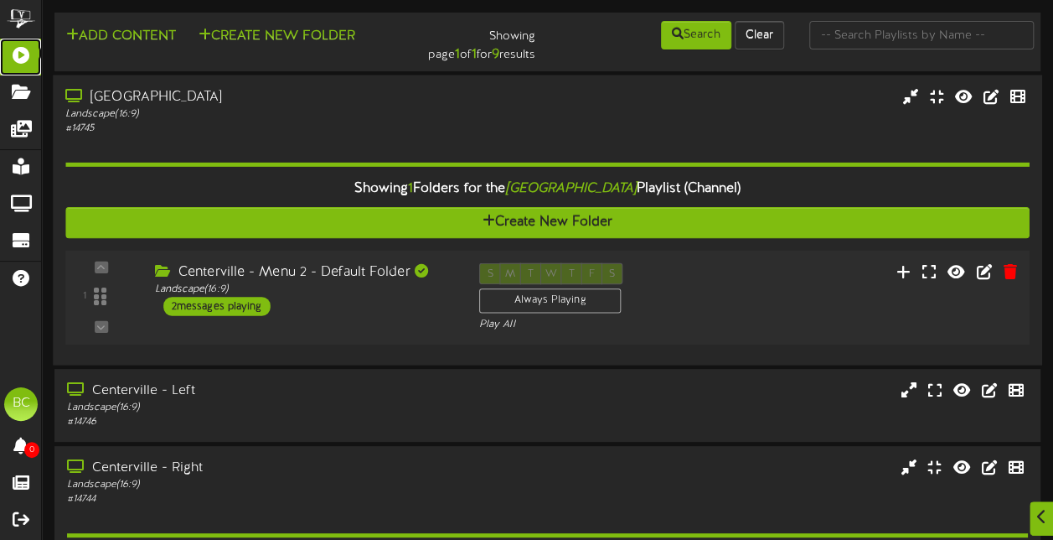
scroll to position [84, 0]
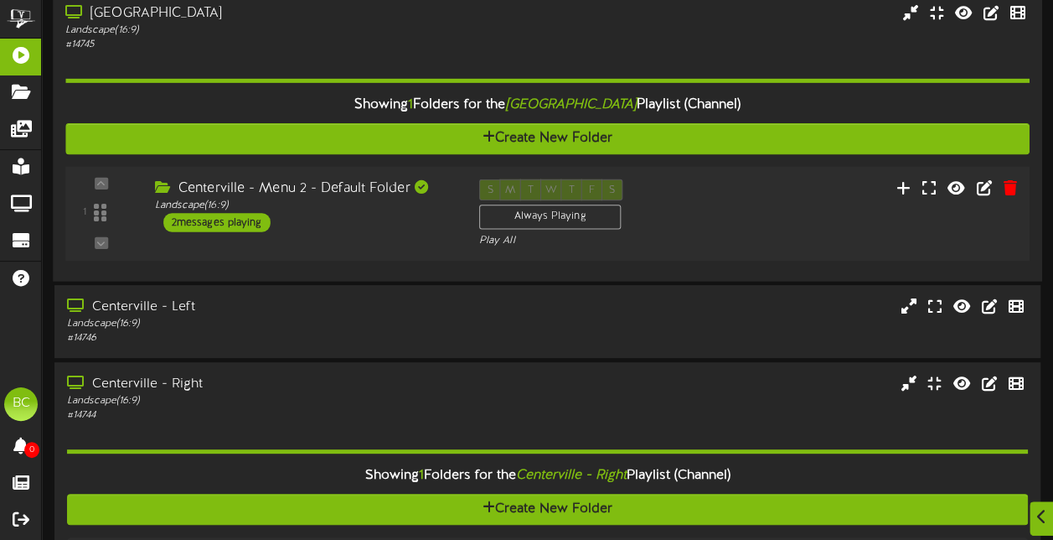
click at [339, 219] on div "Centerville - Menu 2 - Default Folder Landscape ( 16:9 ) 2 messages playing" at bounding box center [304, 204] width 324 height 53
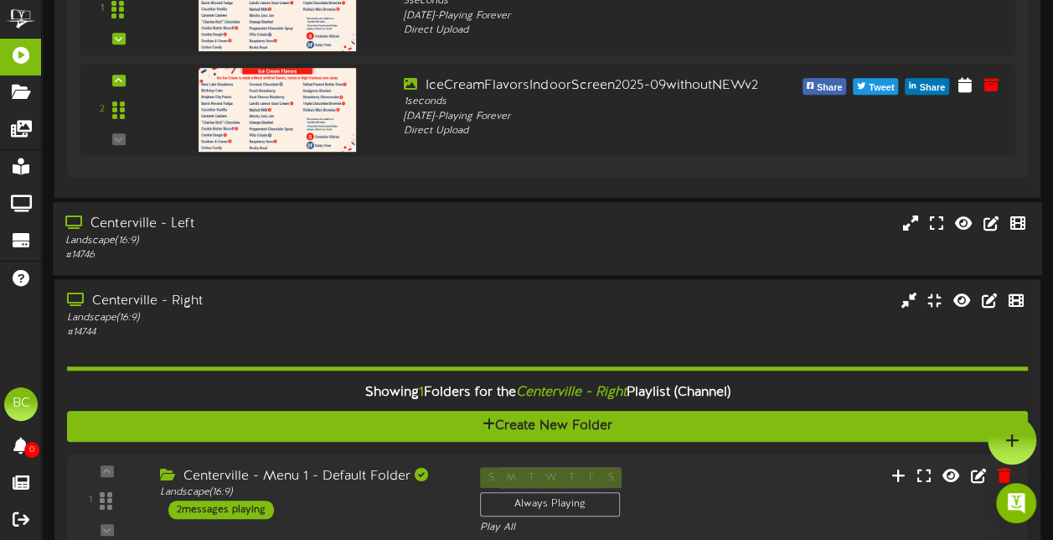
scroll to position [462, 0]
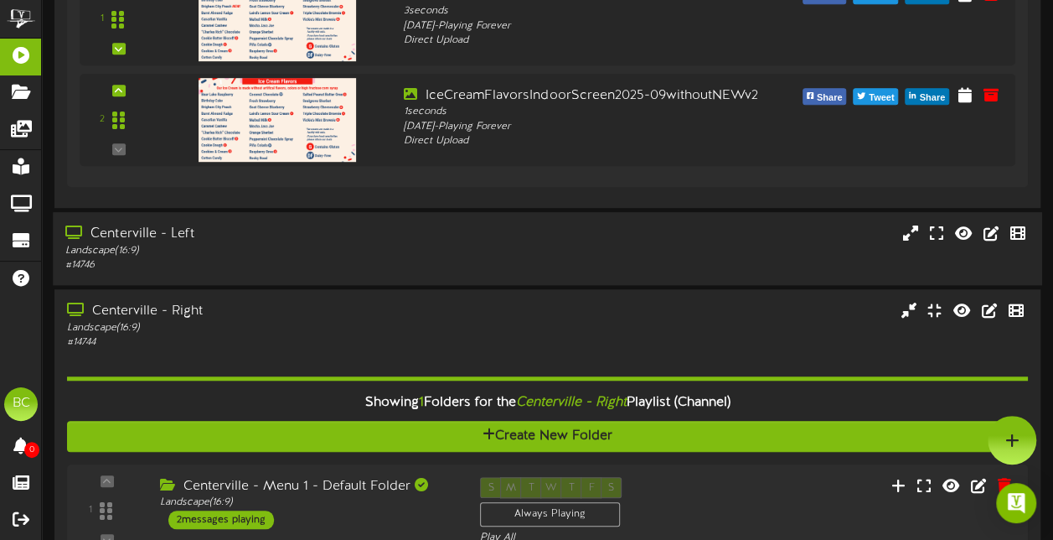
click at [347, 258] on div "# 14746" at bounding box center [258, 265] width 387 height 14
